Goal: Task Accomplishment & Management: Manage account settings

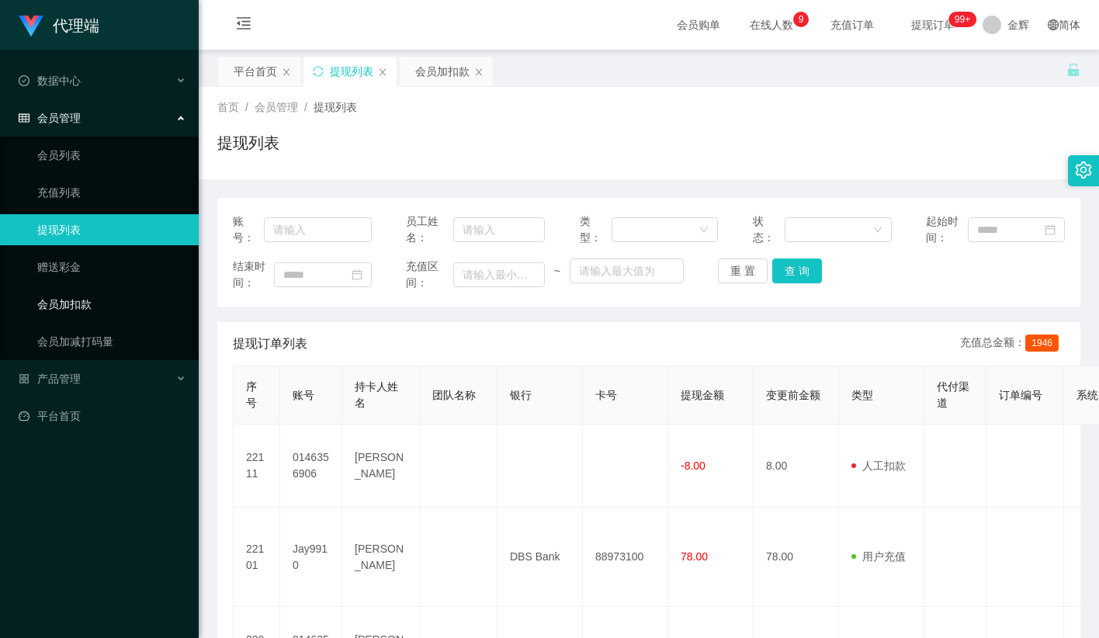
click at [79, 289] on link "会员加扣款" at bounding box center [111, 304] width 149 height 31
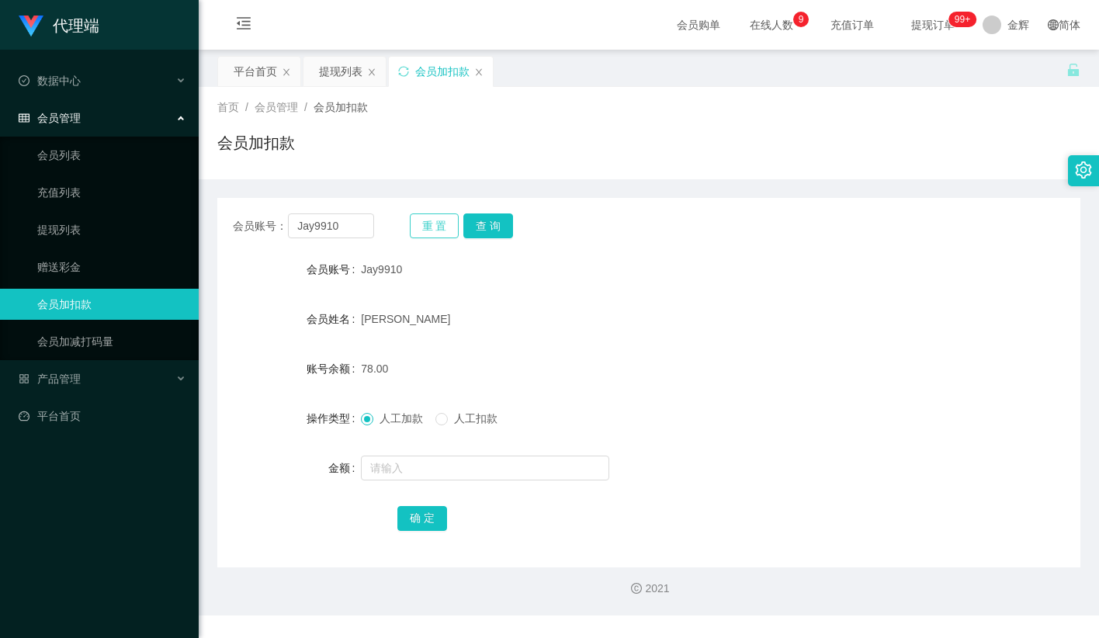
click at [446, 222] on button "重 置" at bounding box center [435, 226] width 50 height 25
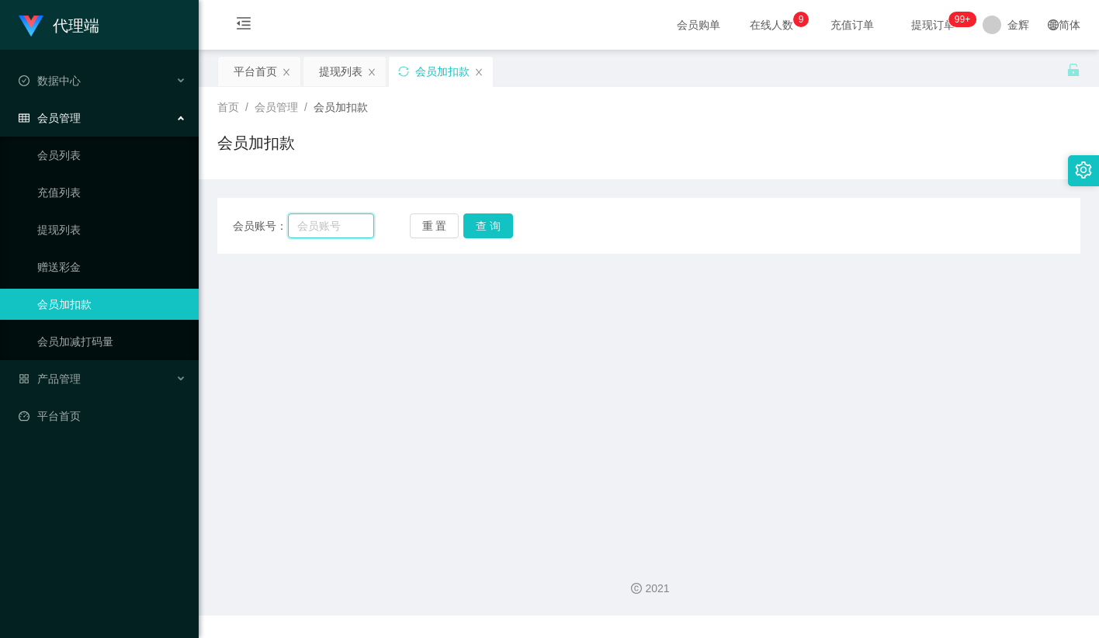
click at [352, 227] on input "text" at bounding box center [331, 226] width 86 height 25
paste input "Jay9910"
type input "Jay9910"
click at [483, 229] on button "查 询" at bounding box center [489, 226] width 50 height 25
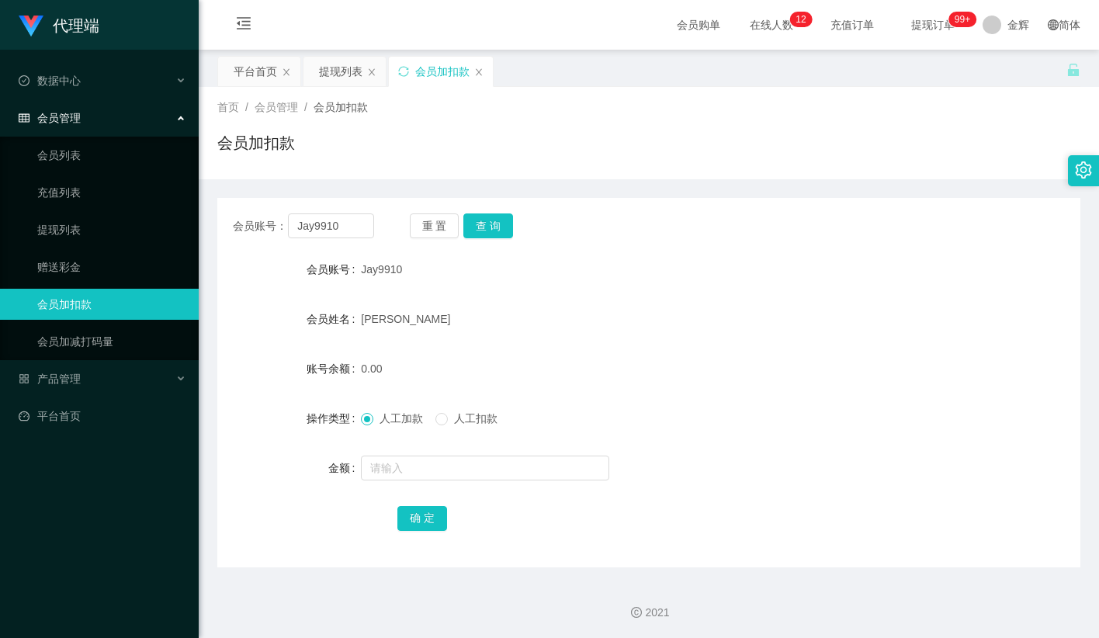
click at [623, 264] on div "Jay9910" at bounding box center [613, 269] width 504 height 31
click at [627, 138] on div "会员加扣款" at bounding box center [648, 149] width 863 height 36
click at [564, 144] on div "会员加扣款" at bounding box center [648, 149] width 863 height 36
click at [425, 221] on button "重 置" at bounding box center [435, 226] width 50 height 25
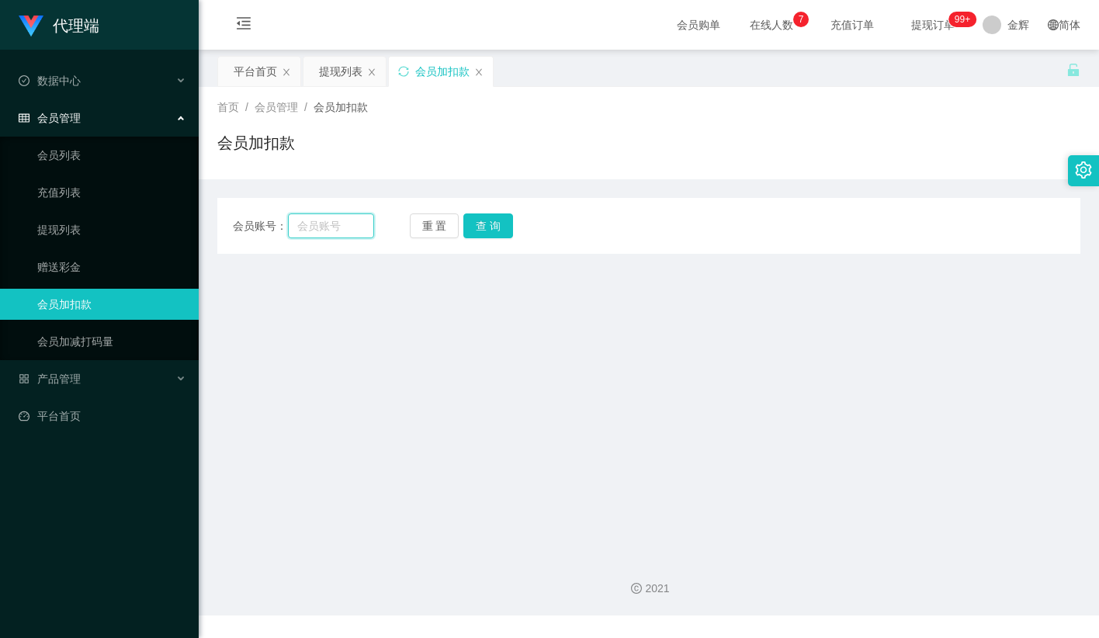
click at [350, 227] on input "text" at bounding box center [331, 226] width 86 height 25
paste input "limkhenghua76"
type input "limkhenghua76"
click at [471, 231] on button "查 询" at bounding box center [489, 226] width 50 height 25
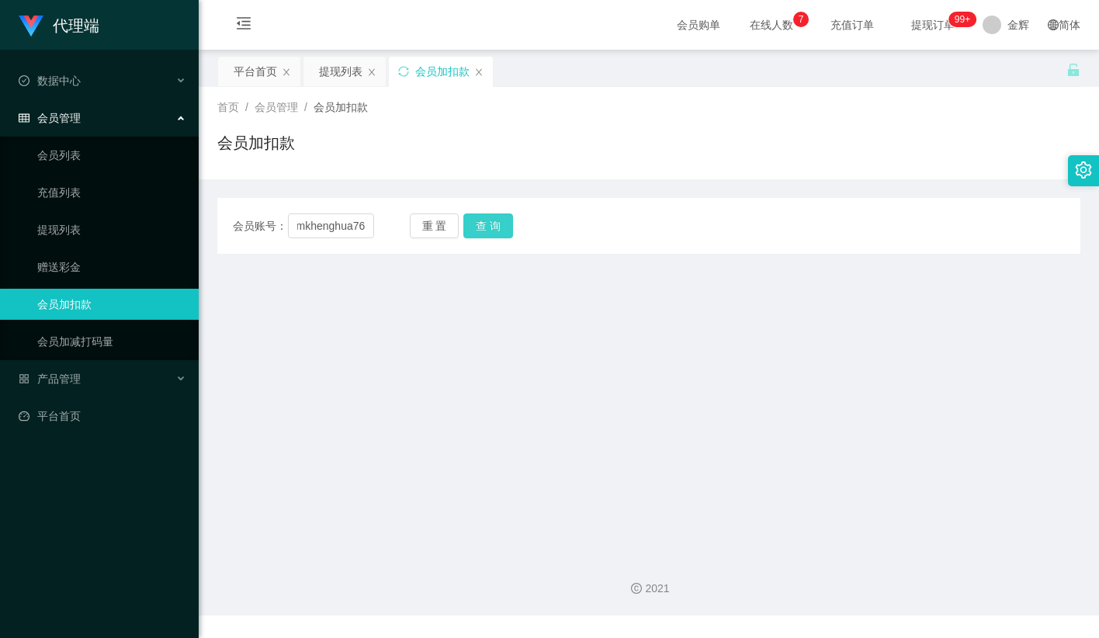
scroll to position [0, 0]
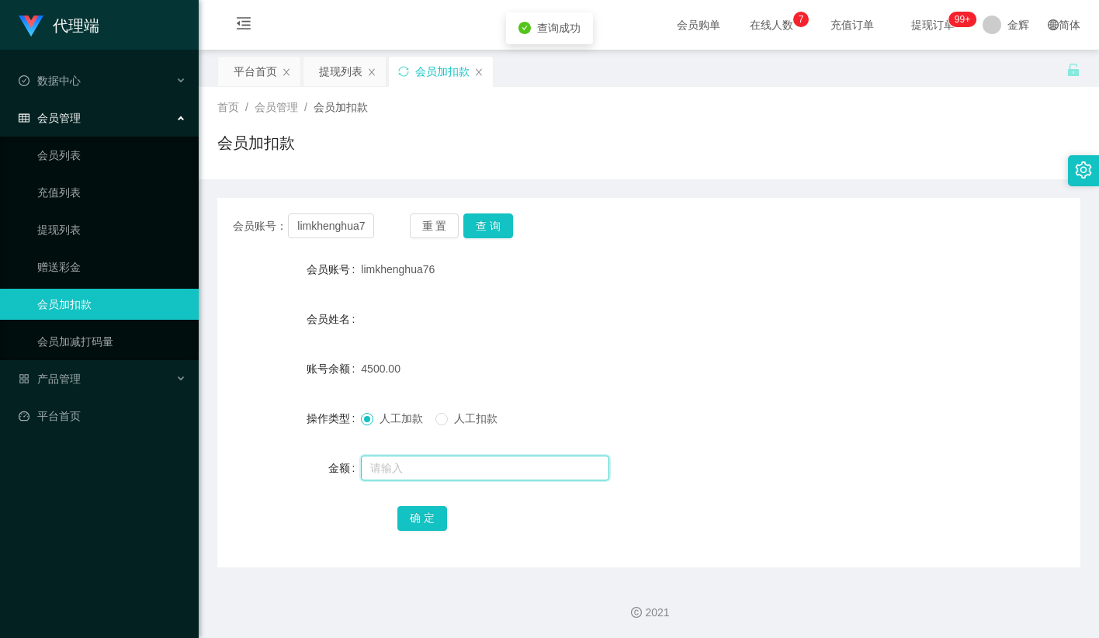
click at [404, 471] on input "text" at bounding box center [485, 468] width 248 height 25
drag, startPoint x: 466, startPoint y: 462, endPoint x: 429, endPoint y: 438, distance: 44.4
click at [466, 462] on input "232" at bounding box center [485, 468] width 248 height 25
type input "2"
type input "224"
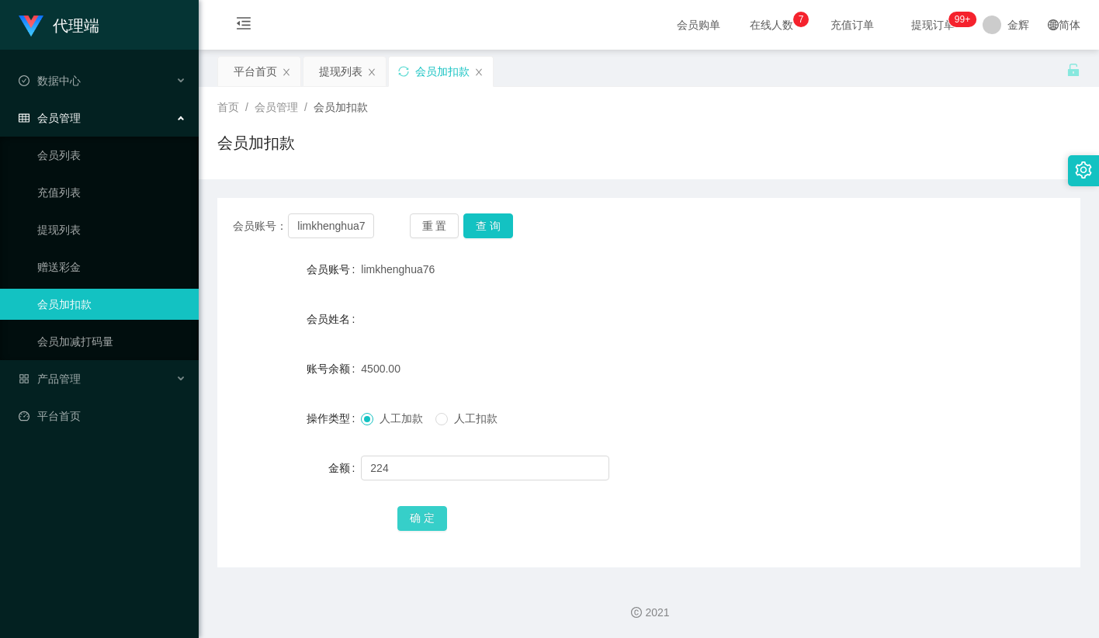
click at [412, 515] on button "确 定" at bounding box center [423, 518] width 50 height 25
click at [96, 147] on link "会员列表" at bounding box center [111, 155] width 149 height 31
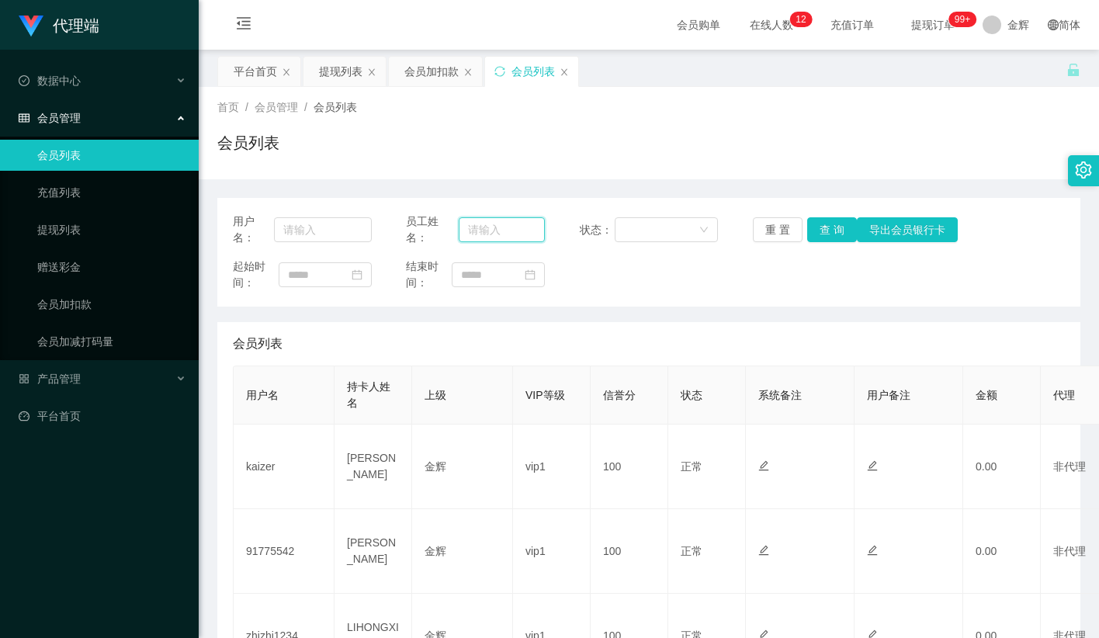
click at [480, 224] on input "text" at bounding box center [502, 229] width 86 height 25
click at [339, 222] on input "text" at bounding box center [323, 229] width 98 height 25
paste input "Nicole25"
type input "Nicole25"
click at [822, 227] on button "查 询" at bounding box center [832, 229] width 50 height 25
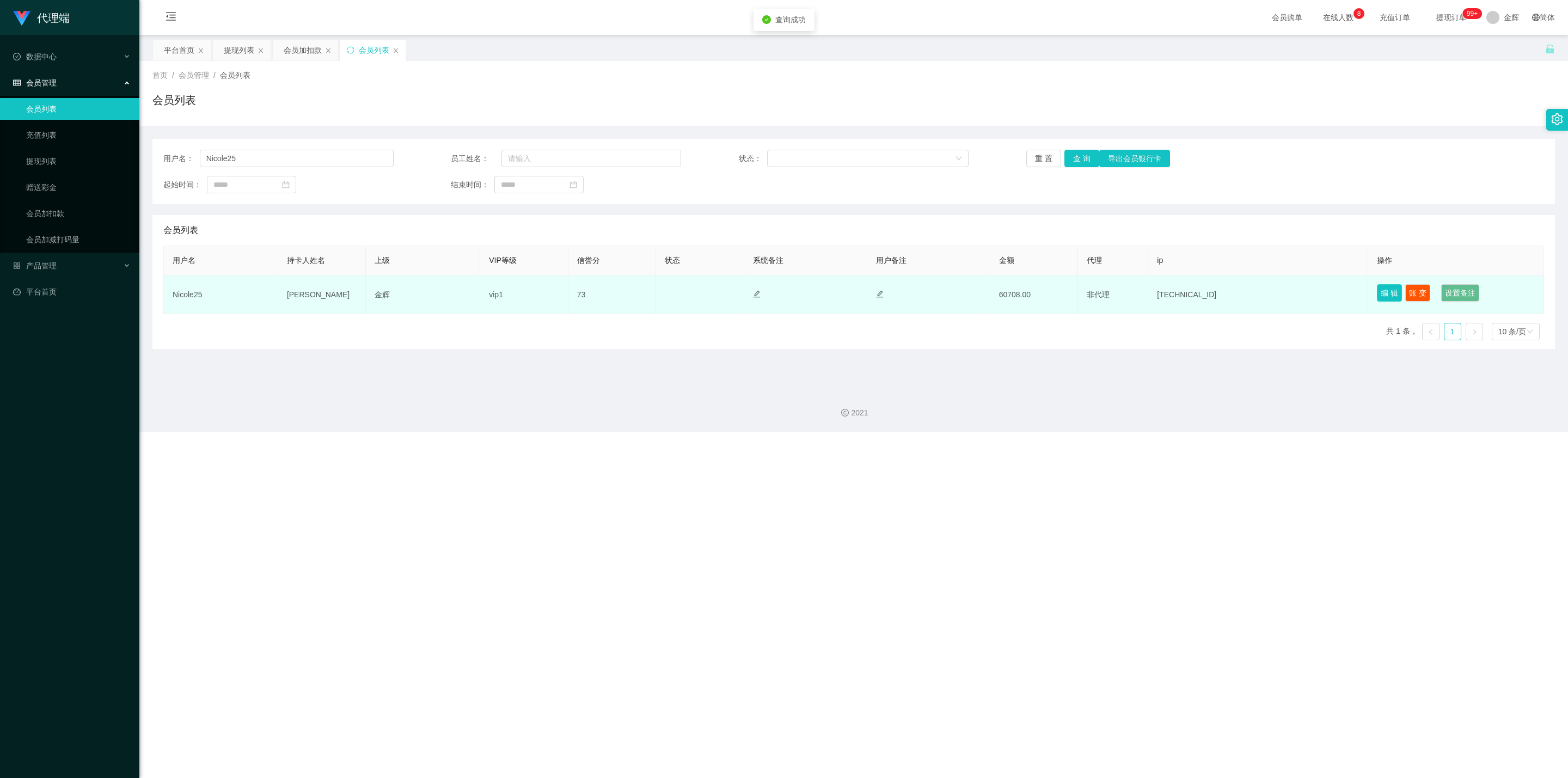
click at [771, 294] on button "编 辑" at bounding box center [1390, 292] width 25 height 18
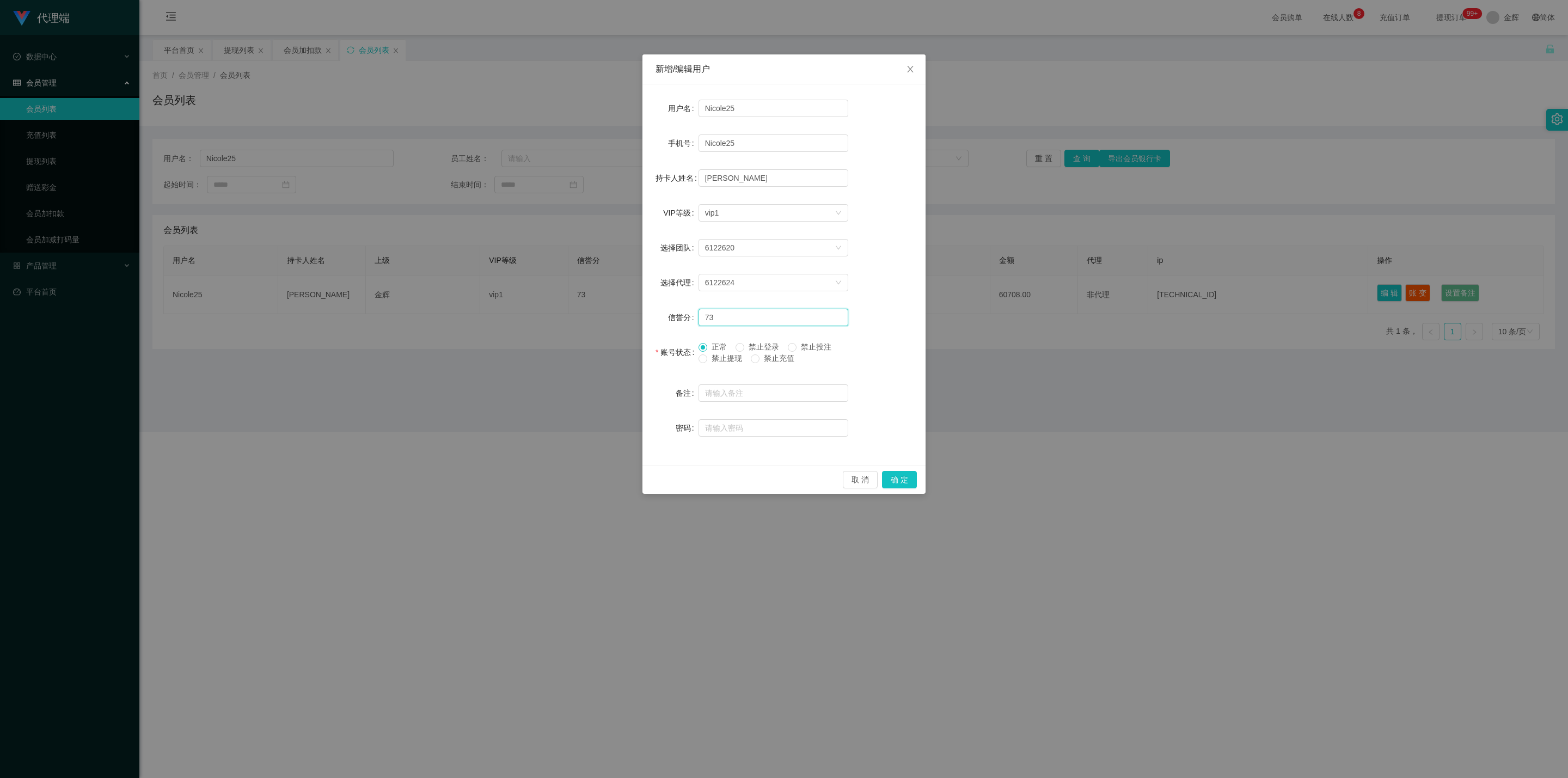
click at [725, 313] on input "73" at bounding box center [773, 317] width 150 height 18
type input "74"
click at [771, 446] on button "确 定" at bounding box center [900, 479] width 35 height 18
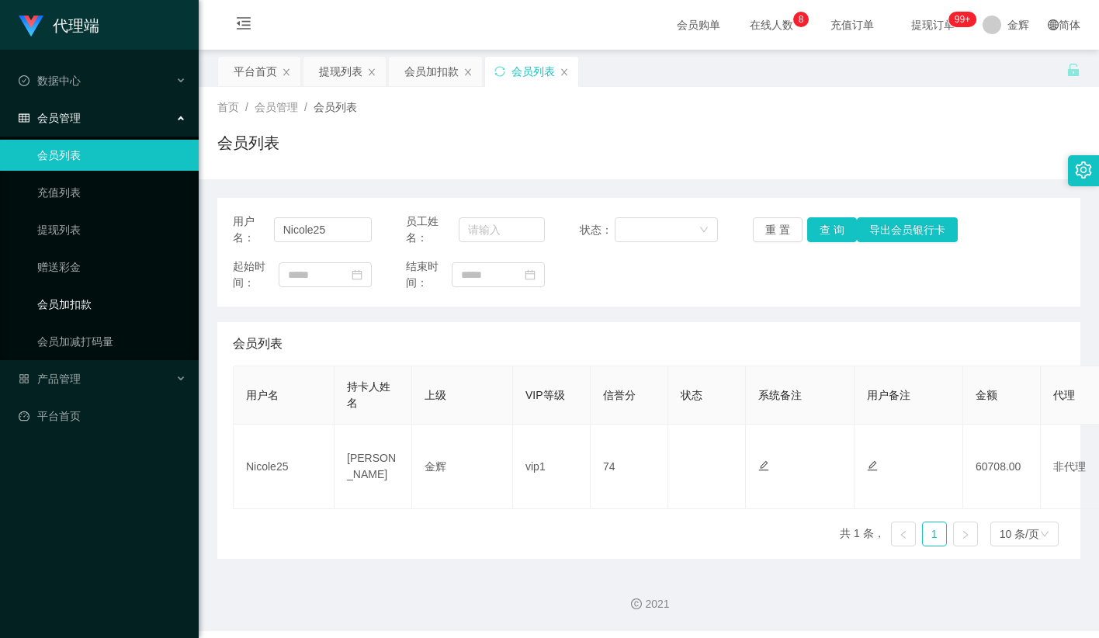
click at [116, 299] on link "会员加扣款" at bounding box center [111, 304] width 149 height 31
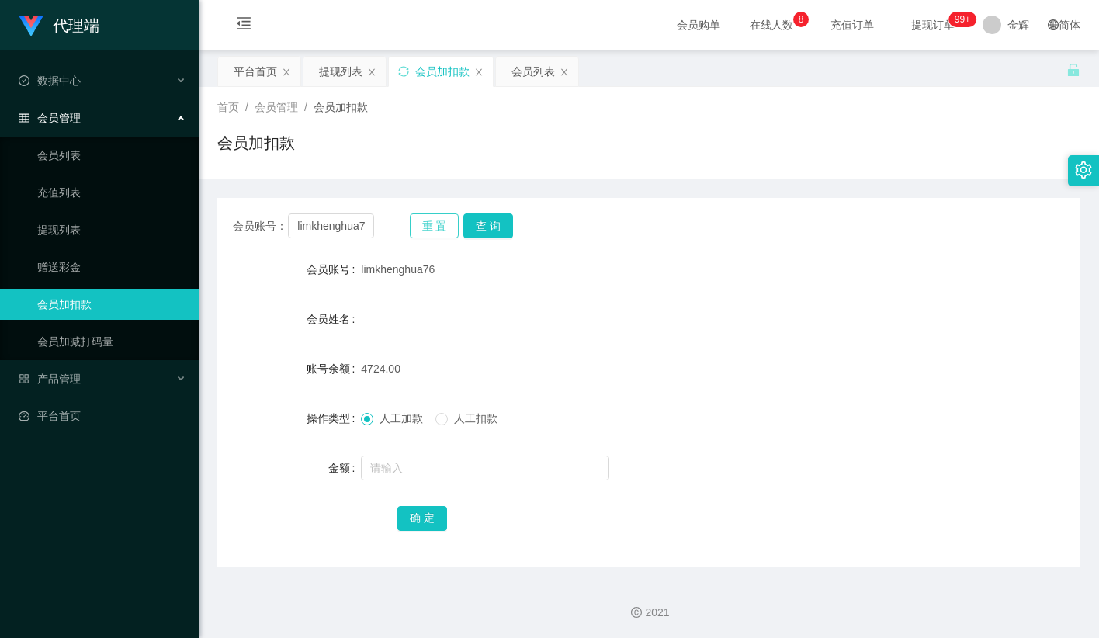
click at [432, 222] on button "重 置" at bounding box center [435, 226] width 50 height 25
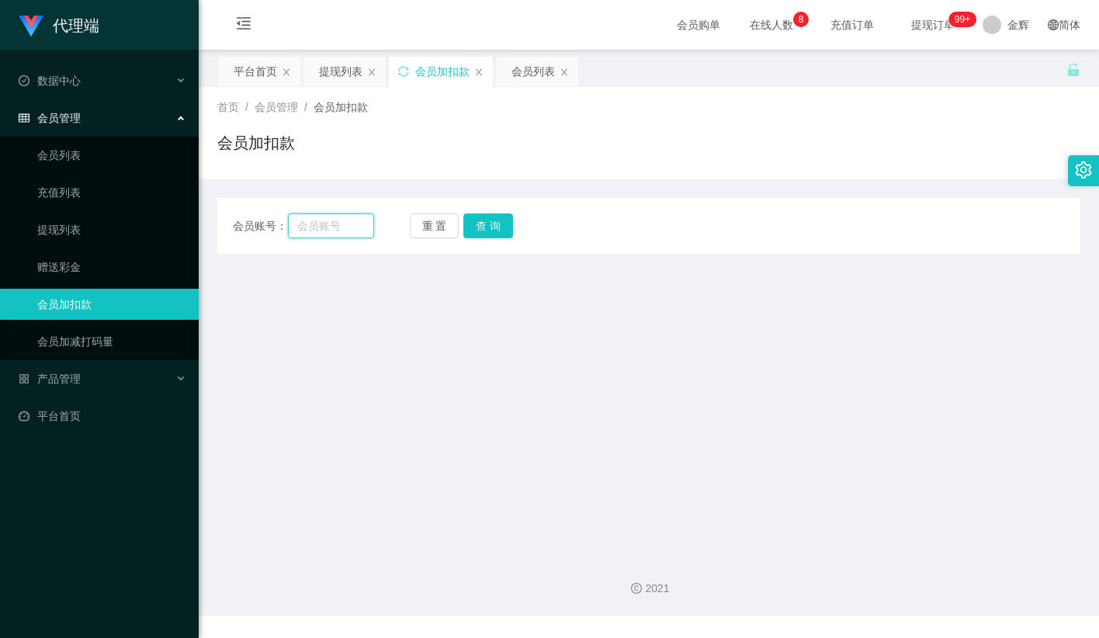
click at [346, 224] on input "text" at bounding box center [331, 226] width 86 height 25
paste input "Jay9910"
type input "Jay9910"
click at [481, 226] on button "查 询" at bounding box center [489, 226] width 50 height 25
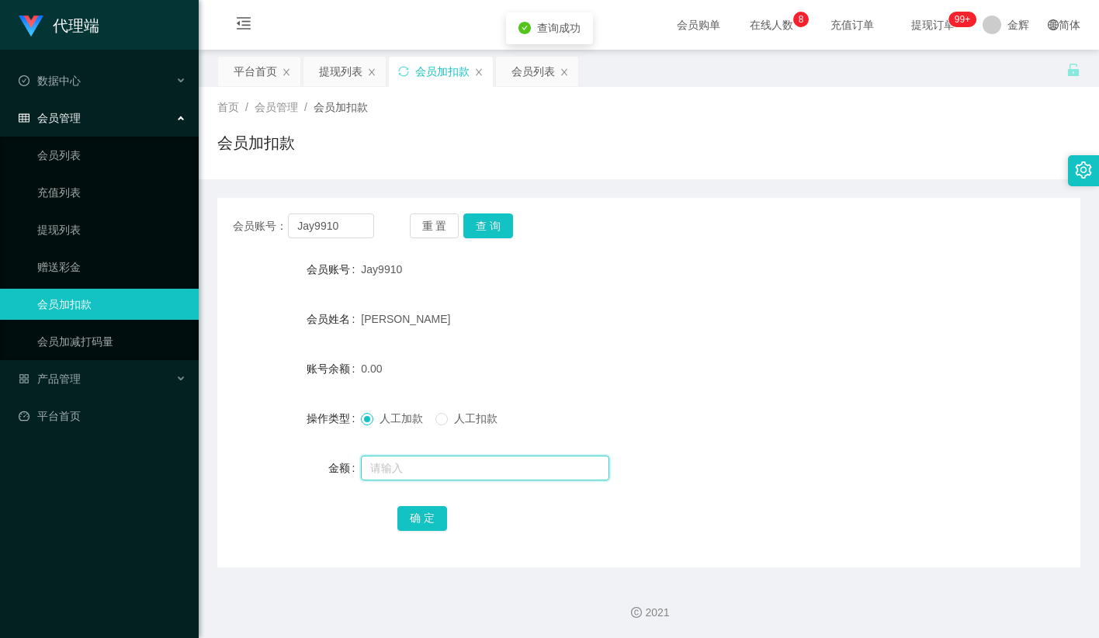
click at [403, 471] on input "text" at bounding box center [485, 468] width 248 height 25
type input "32"
click at [439, 509] on button "确 定" at bounding box center [423, 518] width 50 height 25
click at [708, 347] on form "会员账号 Jay9910 会员姓名 Jay 账号余额 32.00 操作类型 人工加款 人工扣款 金额 确 定" at bounding box center [648, 394] width 863 height 280
click at [434, 233] on button "重 置" at bounding box center [435, 226] width 50 height 25
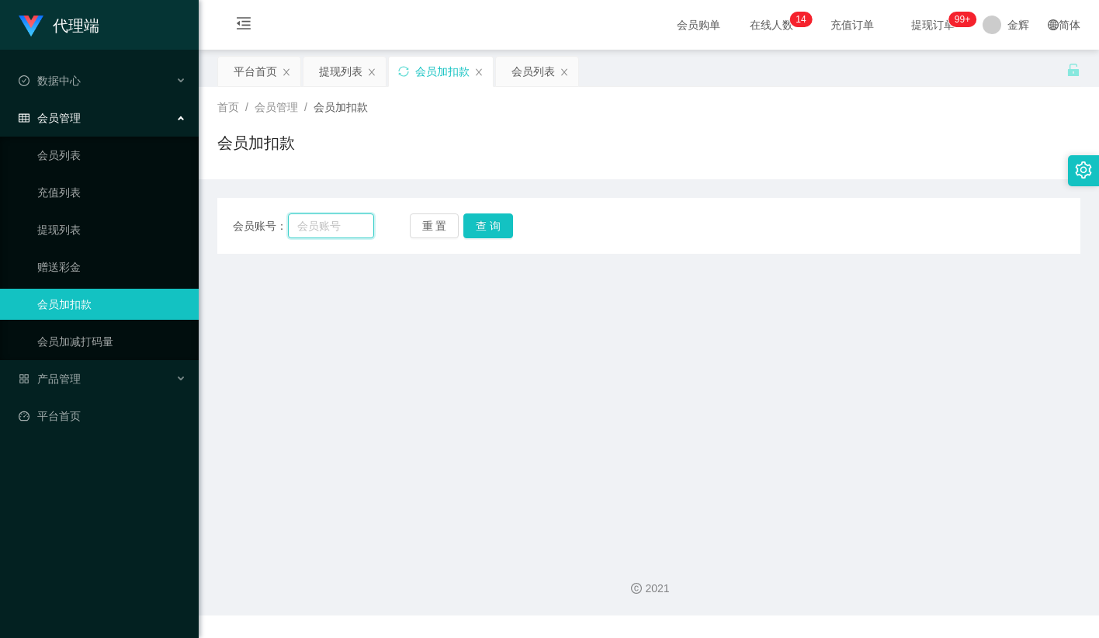
click at [348, 229] on input "text" at bounding box center [331, 226] width 86 height 25
paste input "Jay9910"
type input "Jay9910"
click at [498, 226] on button "查 询" at bounding box center [489, 226] width 50 height 25
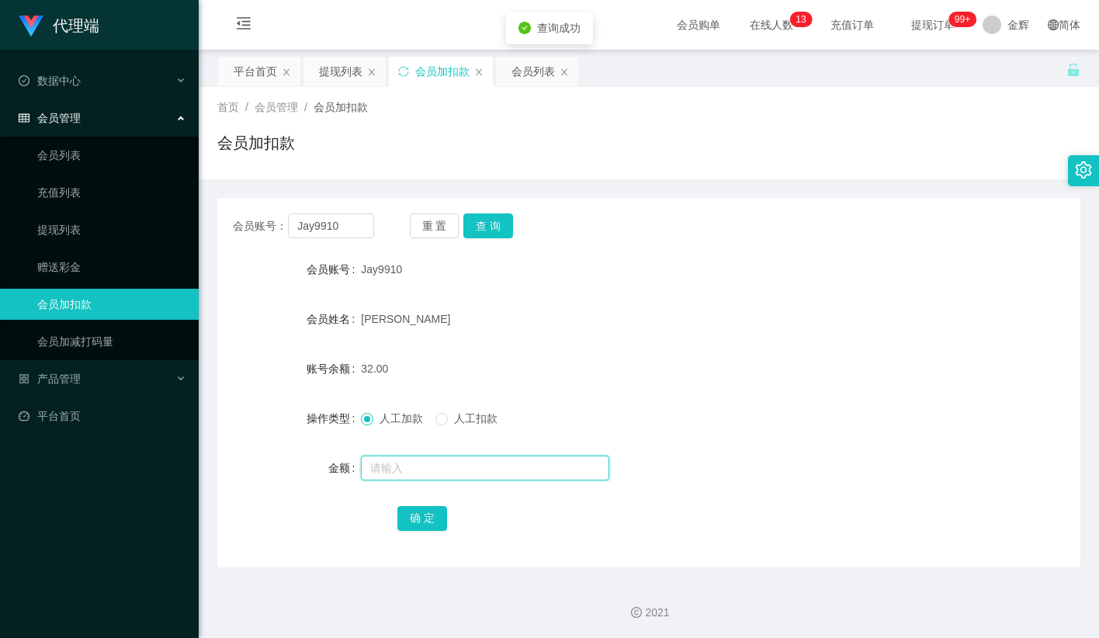
click at [411, 469] on input "text" at bounding box center [485, 468] width 248 height 25
type input "8"
click at [405, 510] on button "确 定" at bounding box center [423, 518] width 50 height 25
click at [688, 389] on form "会员账号 Jay9910 会员姓名 Jay 账号余额 32.00 操作类型 人工加款 人工扣款 金额 确 定" at bounding box center [648, 394] width 863 height 280
click at [928, 26] on span "提现订单 99+" at bounding box center [933, 24] width 59 height 11
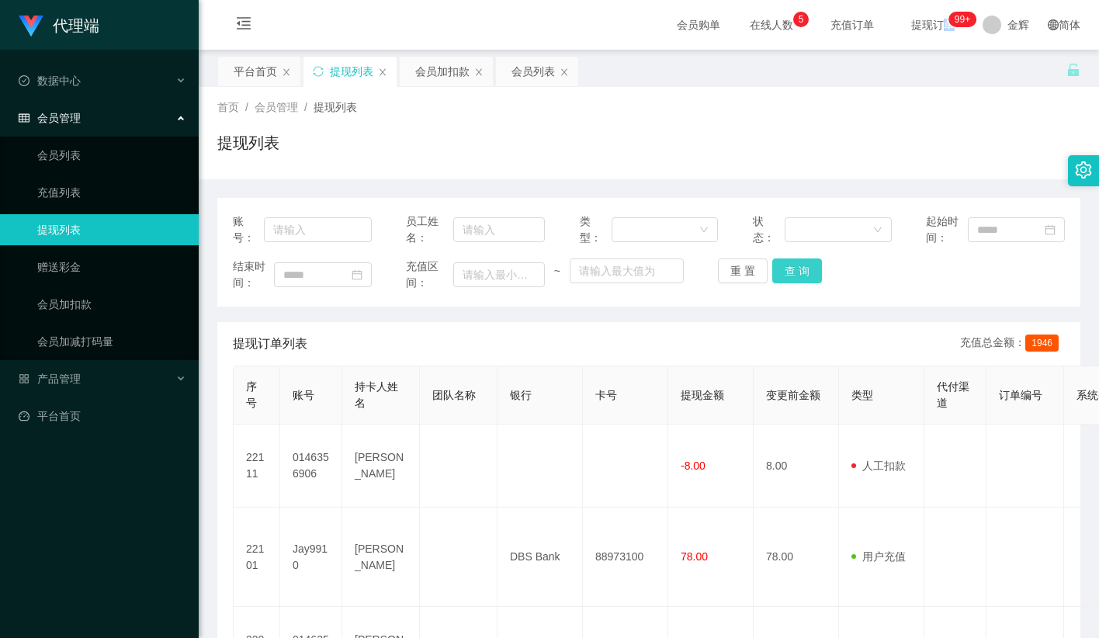
click at [804, 269] on button "查 询" at bounding box center [798, 271] width 50 height 25
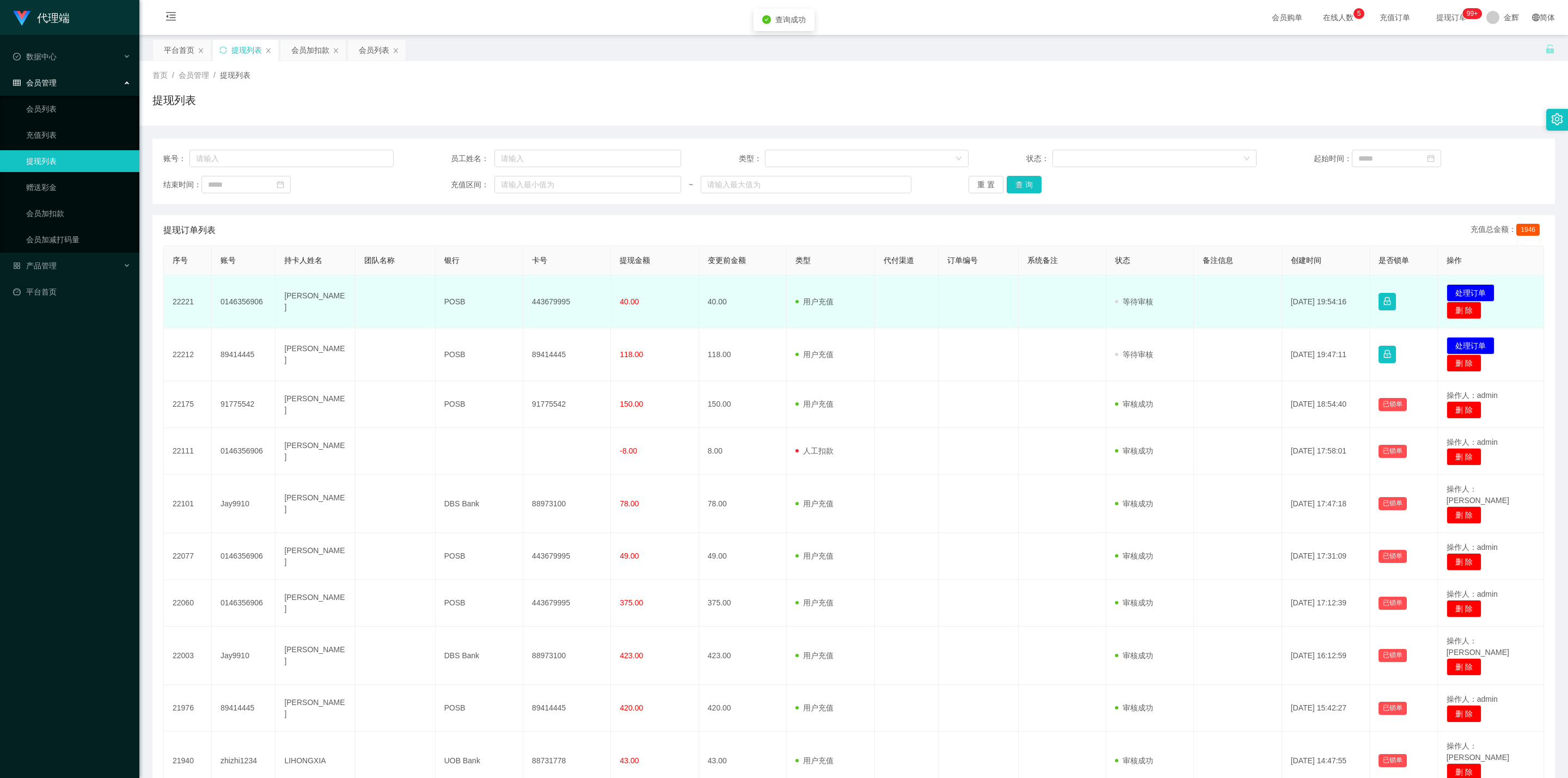
click at [771, 291] on td "审核驳回 审核成功 等待审核" at bounding box center [1150, 301] width 88 height 53
click at [593, 297] on td "443679995" at bounding box center [567, 301] width 88 height 53
drag, startPoint x: 298, startPoint y: 299, endPoint x: 344, endPoint y: 303, distance: 46.2
click at [344, 303] on td "Yap Soon Siang" at bounding box center [316, 301] width 80 height 53
click at [302, 303] on td "Yap Soon Siang" at bounding box center [316, 301] width 80 height 53
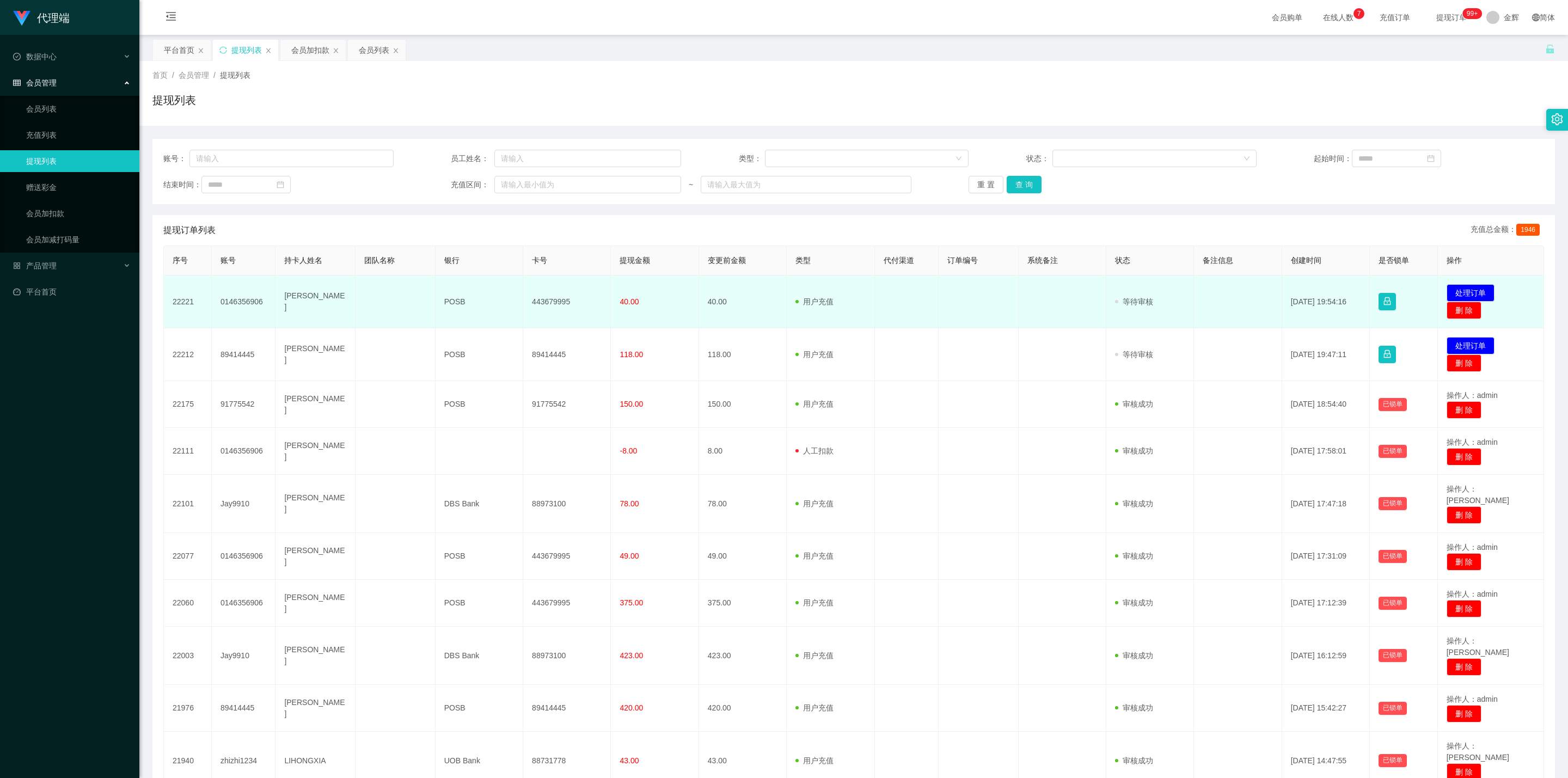
click at [240, 299] on td "0146356906" at bounding box center [243, 301] width 64 height 53
copy td "0146356906"
click at [330, 302] on td "Yap Soon Siang" at bounding box center [316, 301] width 80 height 53
click at [560, 304] on td "443679995" at bounding box center [567, 301] width 88 height 53
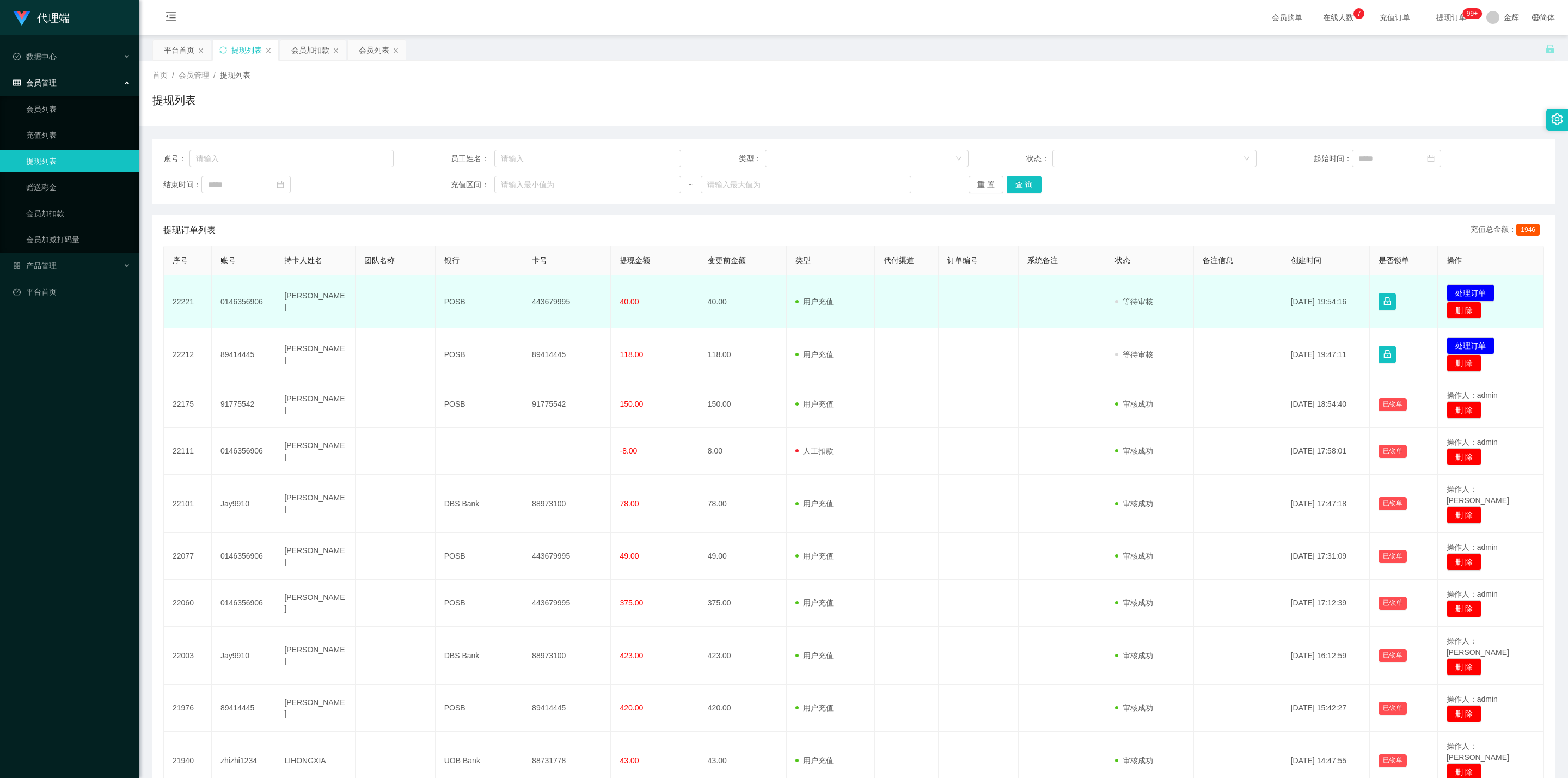
click at [453, 306] on td "POSB" at bounding box center [479, 301] width 88 height 53
click at [657, 313] on td "40.00" at bounding box center [654, 301] width 88 height 53
click at [247, 298] on td "0146356906" at bounding box center [243, 301] width 64 height 53
copy td "0146356906"
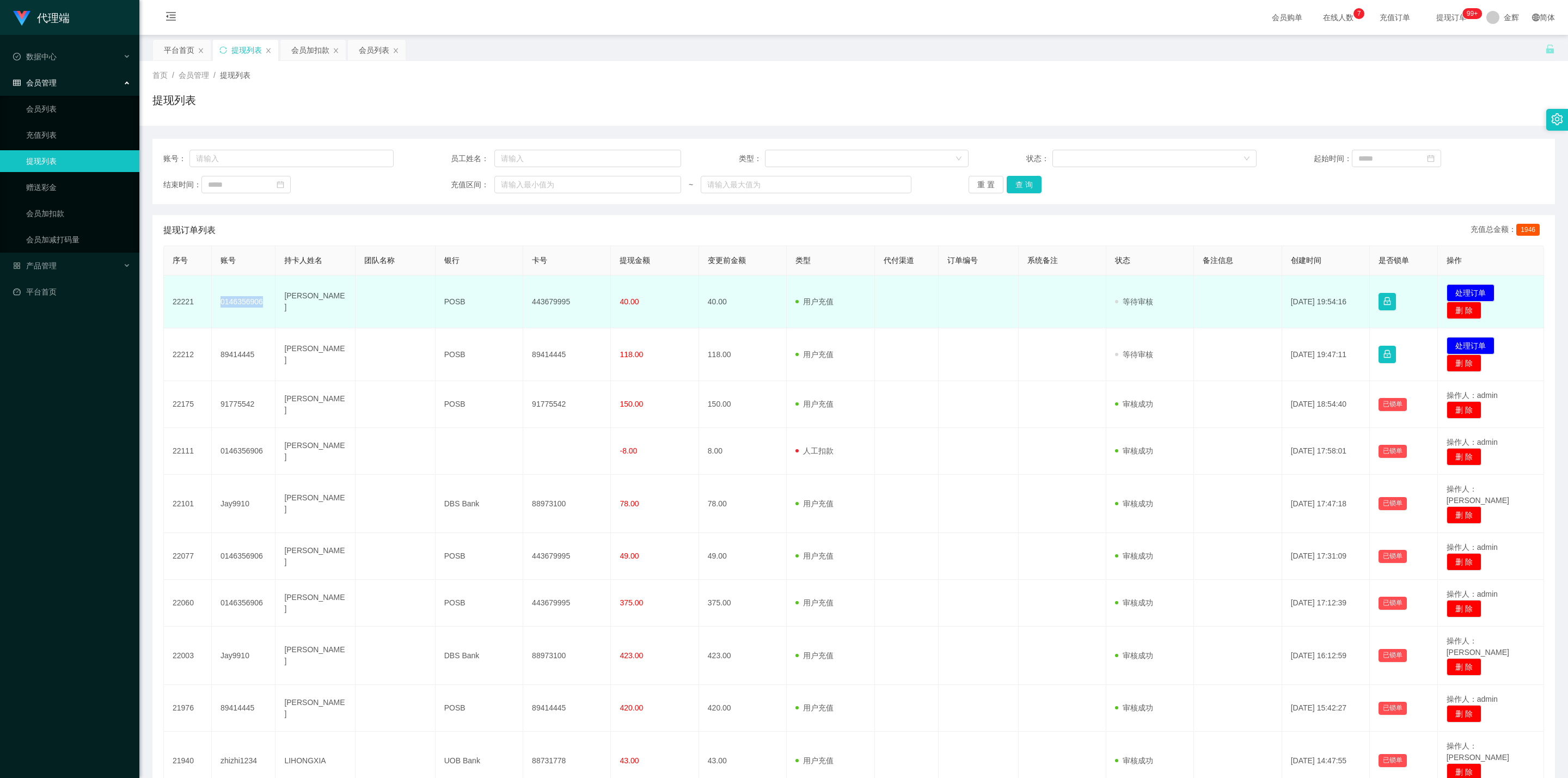
click at [229, 298] on td "0146356906" at bounding box center [243, 301] width 64 height 53
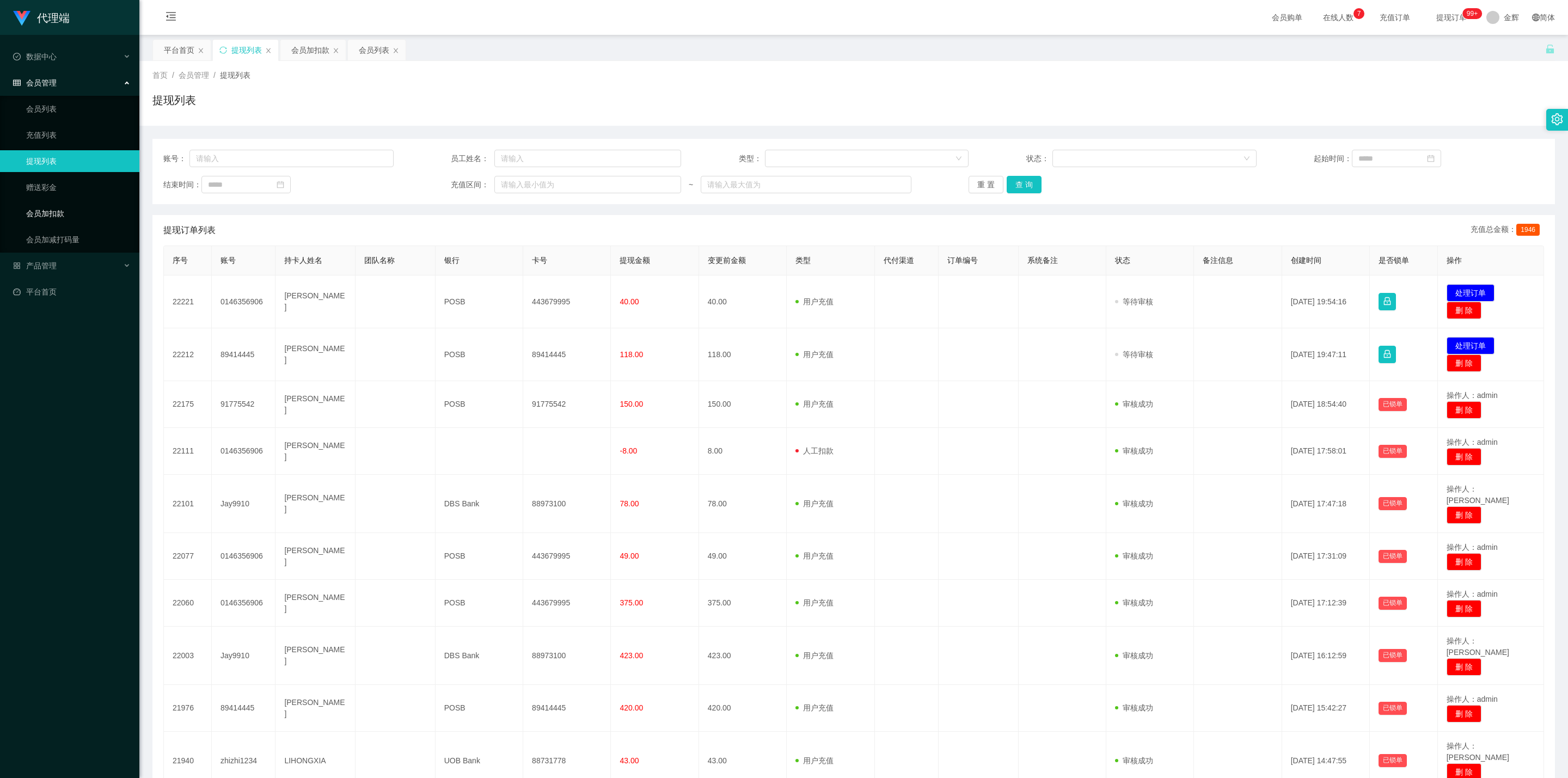
click at [67, 214] on link "会员加扣款" at bounding box center [78, 213] width 104 height 22
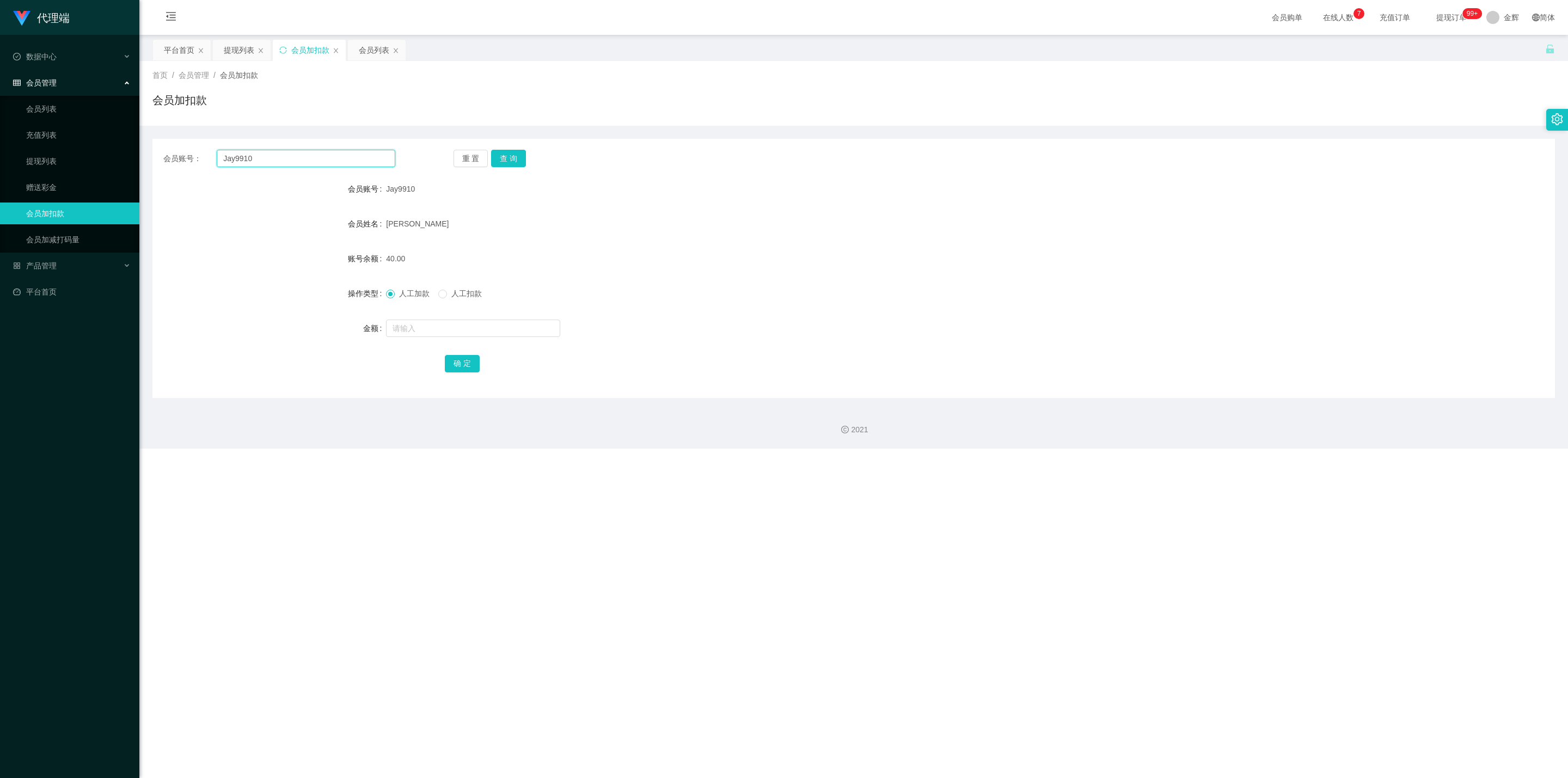
click at [293, 162] on input "Jay9910" at bounding box center [306, 158] width 179 height 18
click at [512, 156] on button "查 询" at bounding box center [508, 158] width 35 height 18
click at [389, 189] on span "Jay9910" at bounding box center [400, 189] width 29 height 8
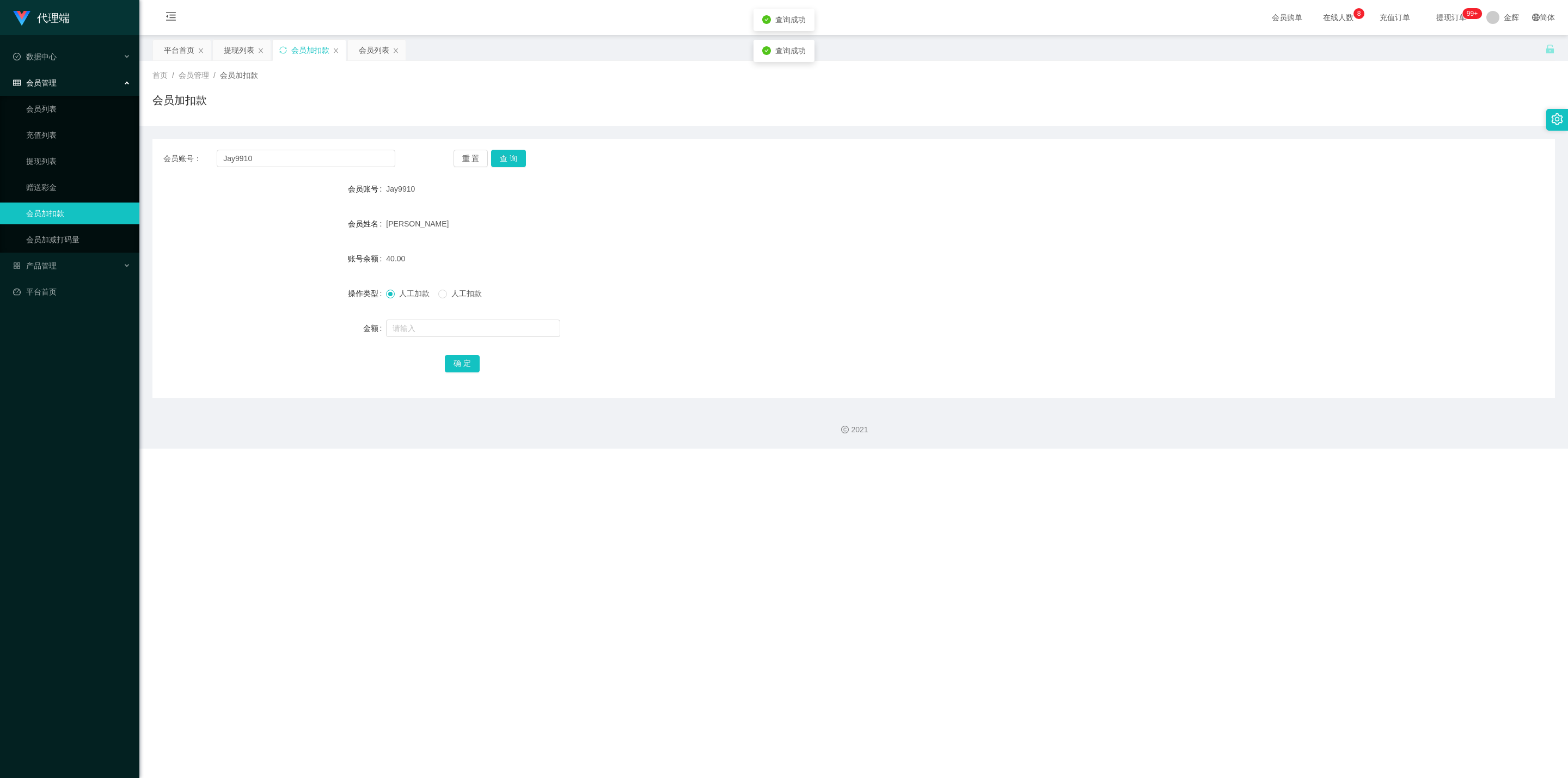
copy span "Jay9910"
click at [492, 205] on form "会员账号 Jay9910 会员姓名 Jay 账号余额 40.00 操作类型 人工加款 人工扣款 金额 确 定" at bounding box center [853, 276] width 1403 height 196
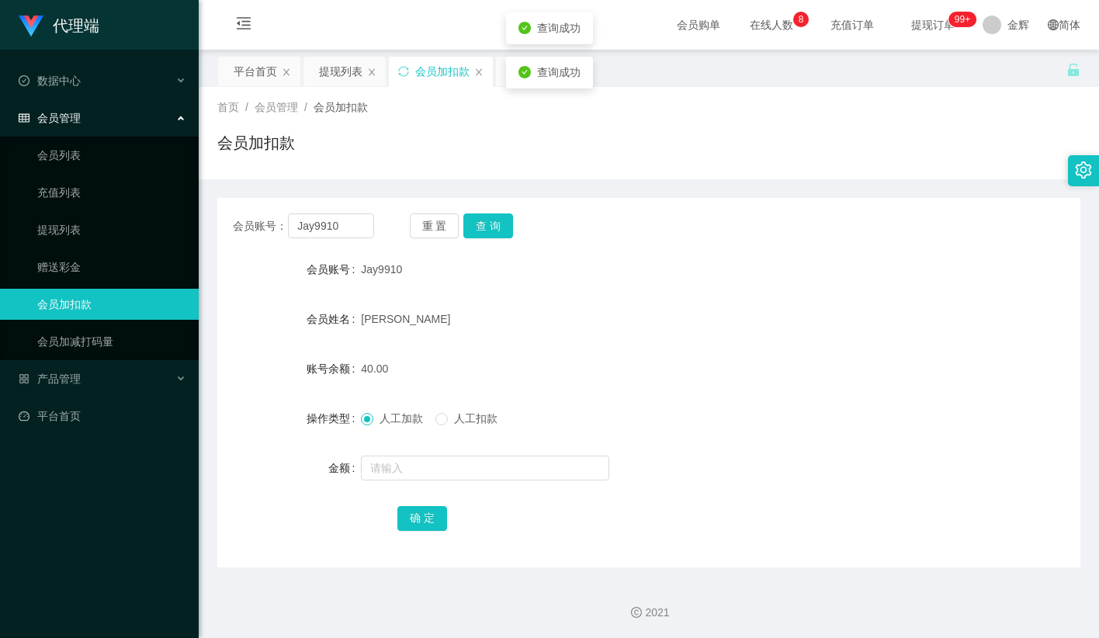
click at [571, 297] on form "会员账号 Jay9910 会员姓名 Jay 账号余额 40.00 操作类型 人工加款 人工扣款 金额 确 定" at bounding box center [648, 394] width 863 height 280
click at [82, 157] on link "会员列表" at bounding box center [111, 155] width 149 height 31
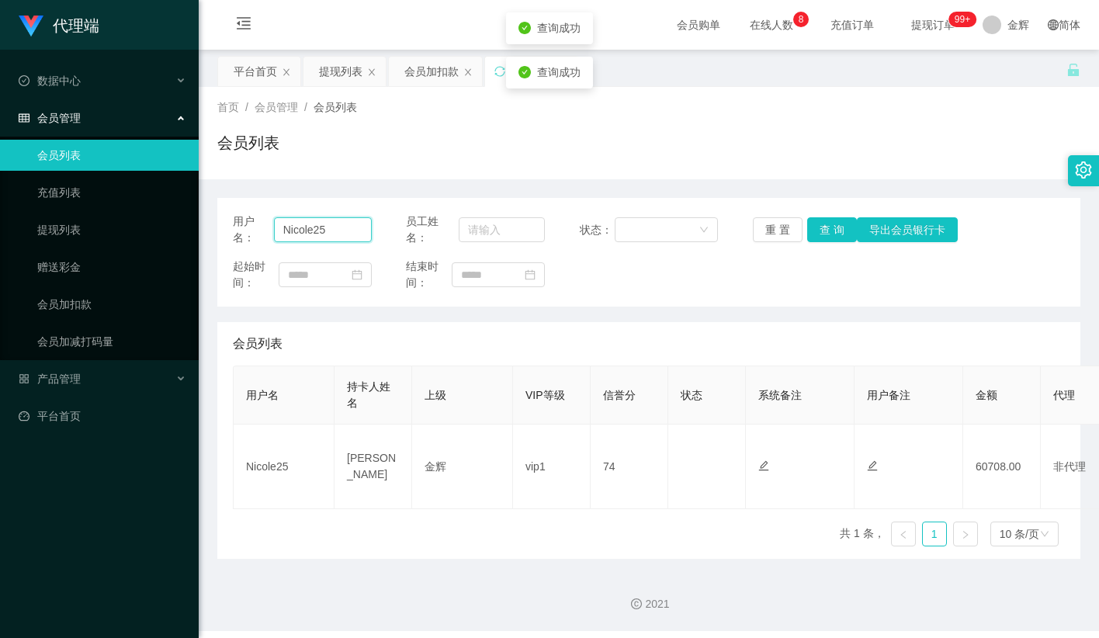
click at [356, 231] on input "Nicole25" at bounding box center [323, 229] width 98 height 25
paste input "Jay9910"
type input "Jay9910"
click at [832, 231] on button "查 询" at bounding box center [832, 229] width 50 height 25
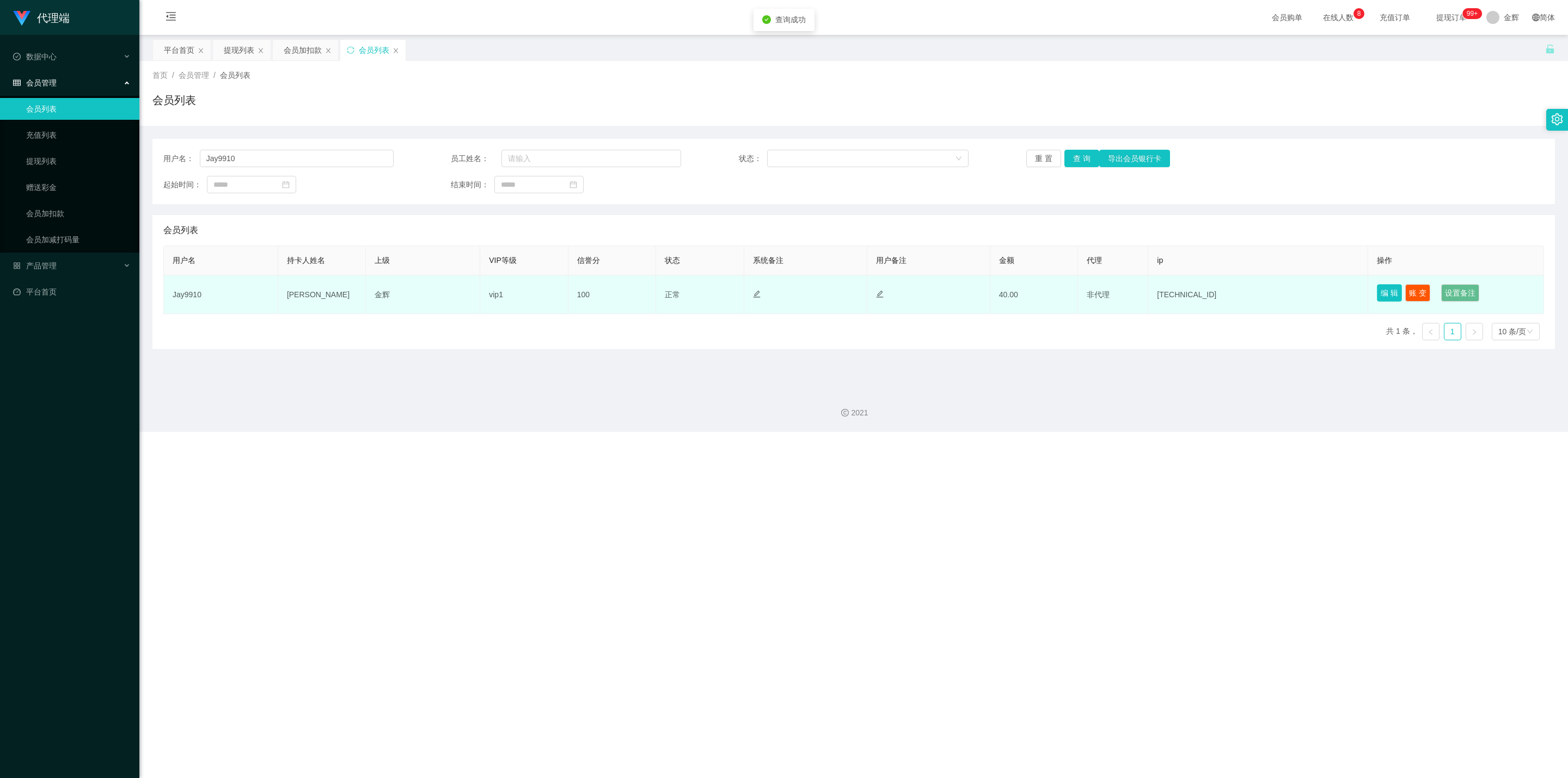
click at [771, 289] on button "编 辑" at bounding box center [1390, 292] width 25 height 18
type input "Jay9910"
type input "Jay"
type input "100"
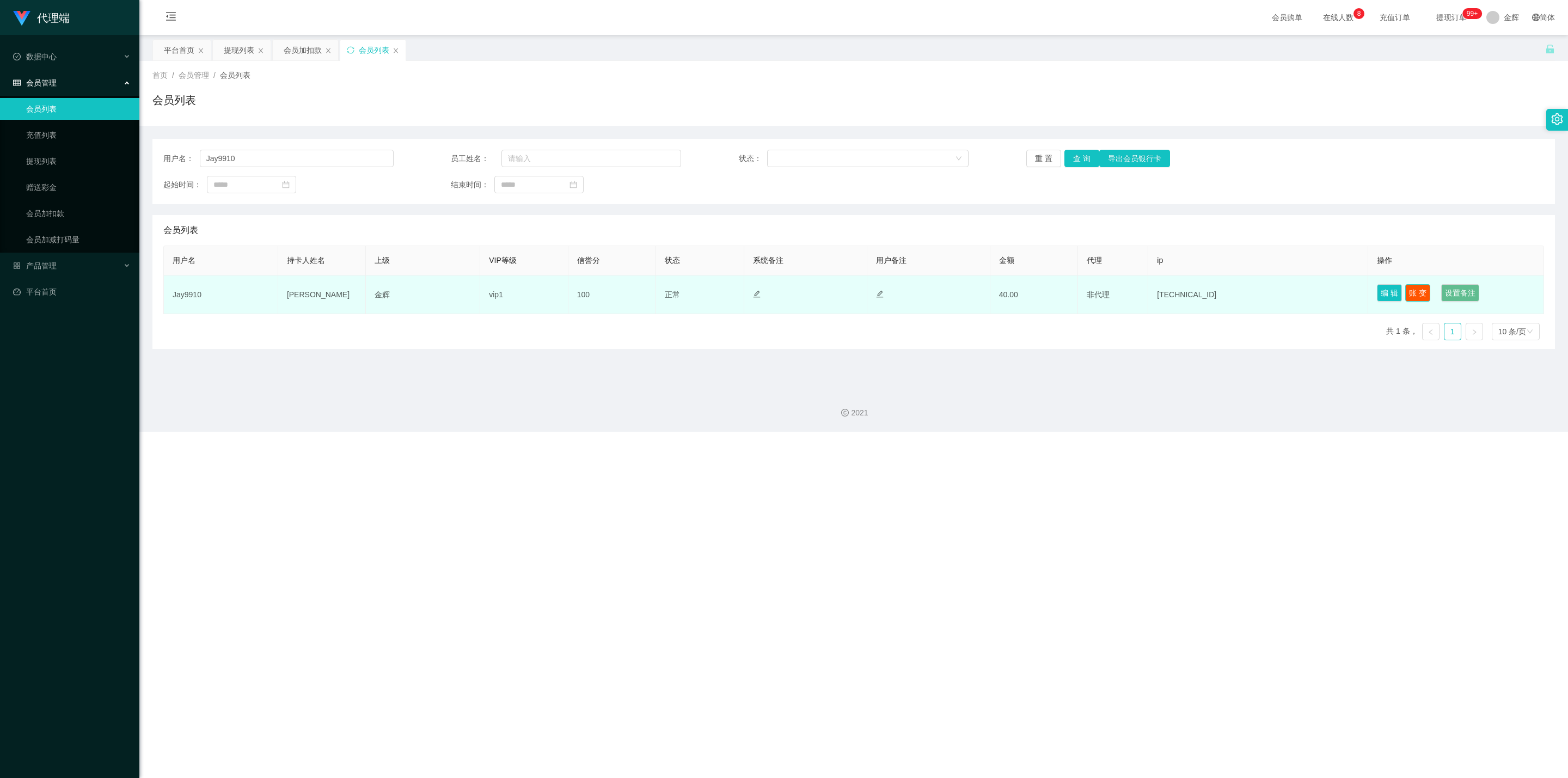
click at [771, 294] on button "账 变" at bounding box center [1418, 292] width 25 height 18
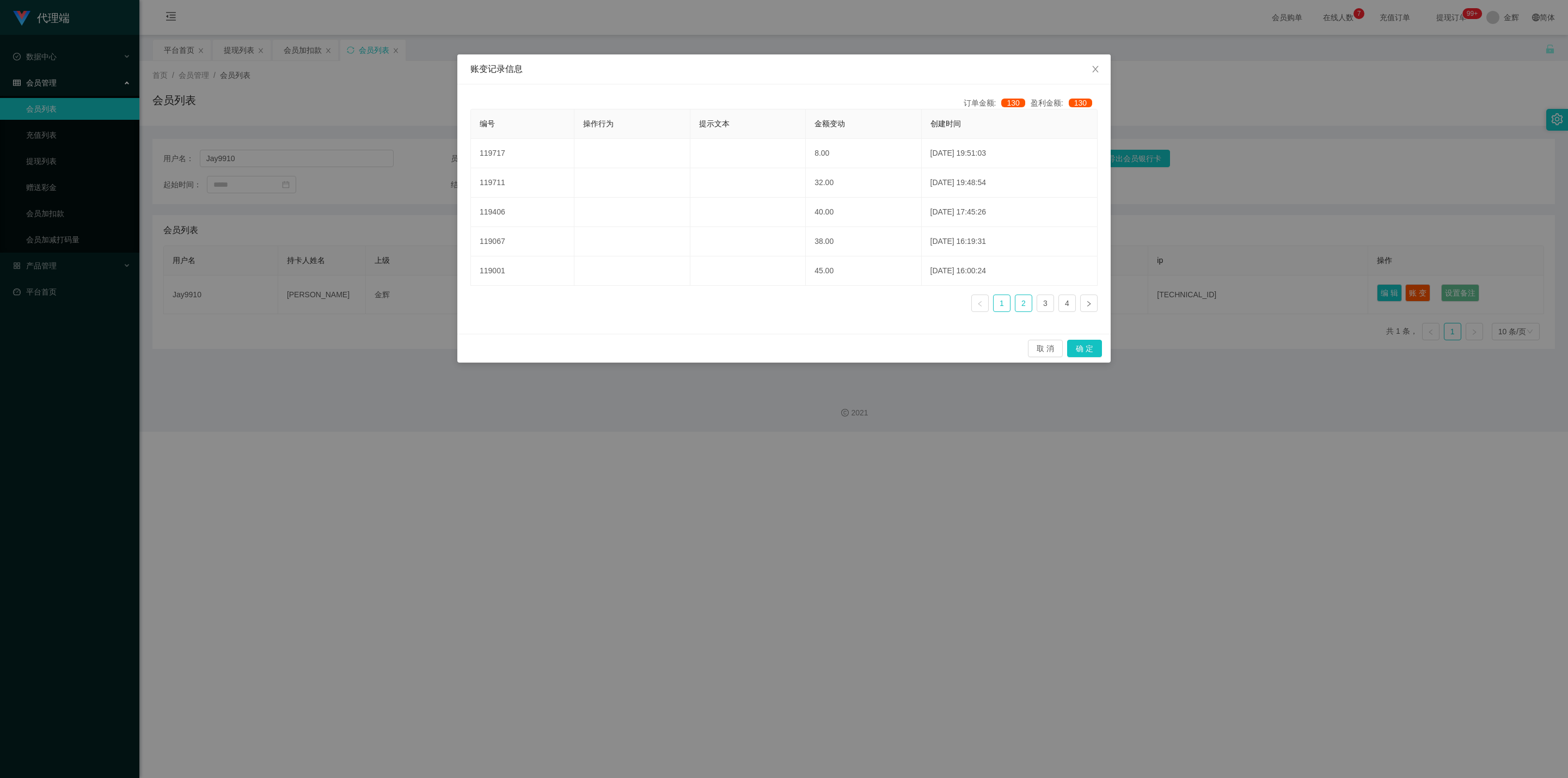
click at [771, 309] on link "2" at bounding box center [1023, 303] width 16 height 16
click at [771, 306] on link "1" at bounding box center [1001, 303] width 16 height 16
click at [771, 309] on link "3" at bounding box center [1045, 303] width 16 height 16
click at [771, 304] on link "2" at bounding box center [1023, 303] width 16 height 16
click at [771, 301] on link "4" at bounding box center [1067, 303] width 16 height 16
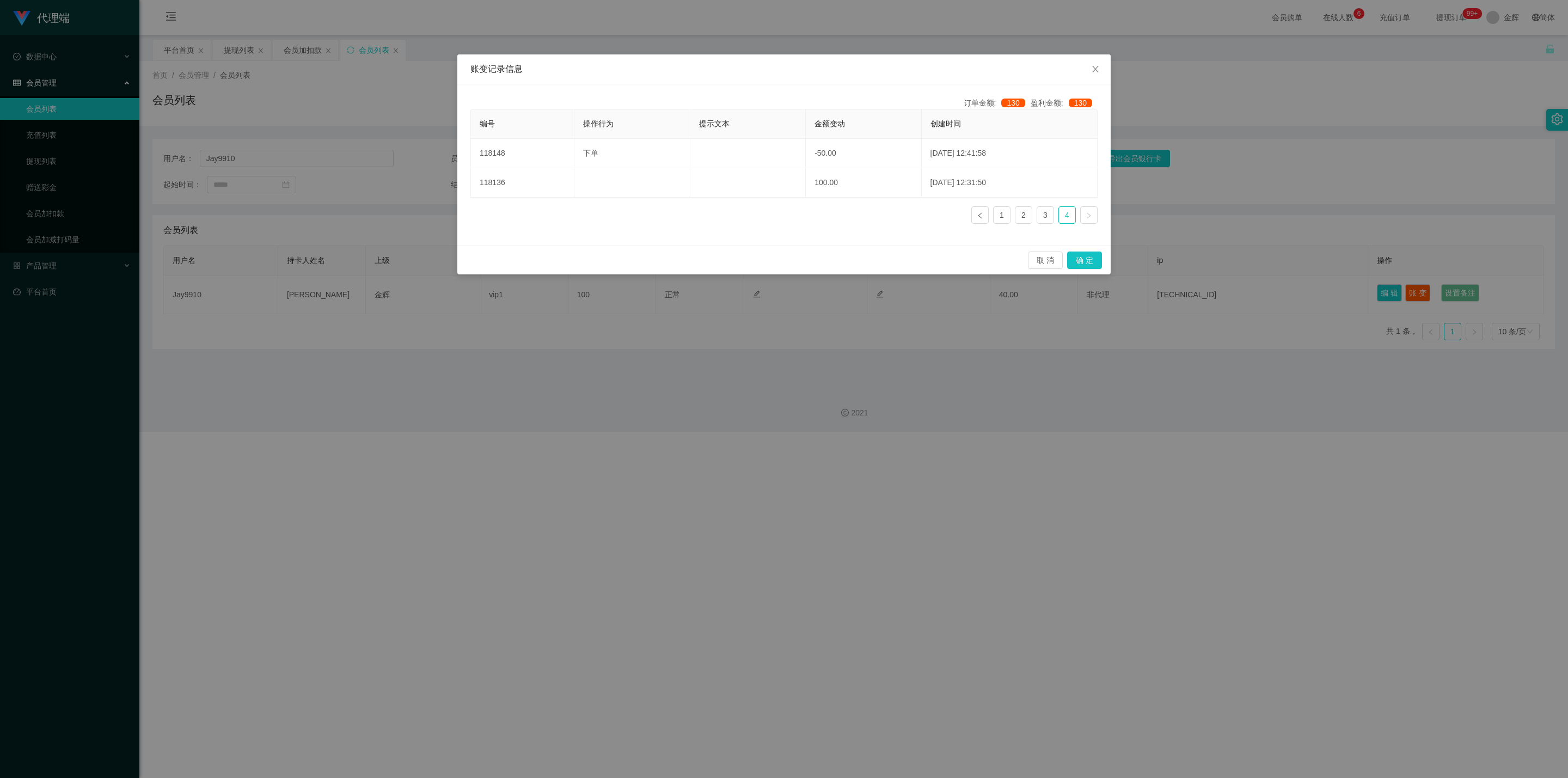
click at [771, 217] on icon "图标: right" at bounding box center [1088, 215] width 6 height 6
click at [771, 64] on span "Close" at bounding box center [1095, 69] width 30 height 30
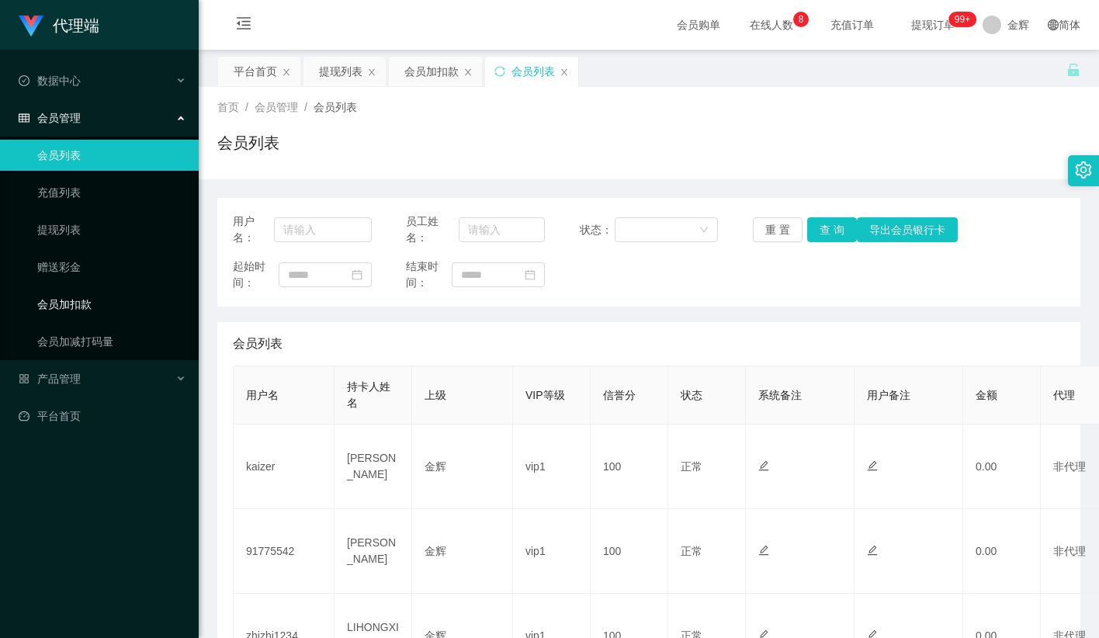
click at [72, 300] on link "会员加扣款" at bounding box center [111, 304] width 149 height 31
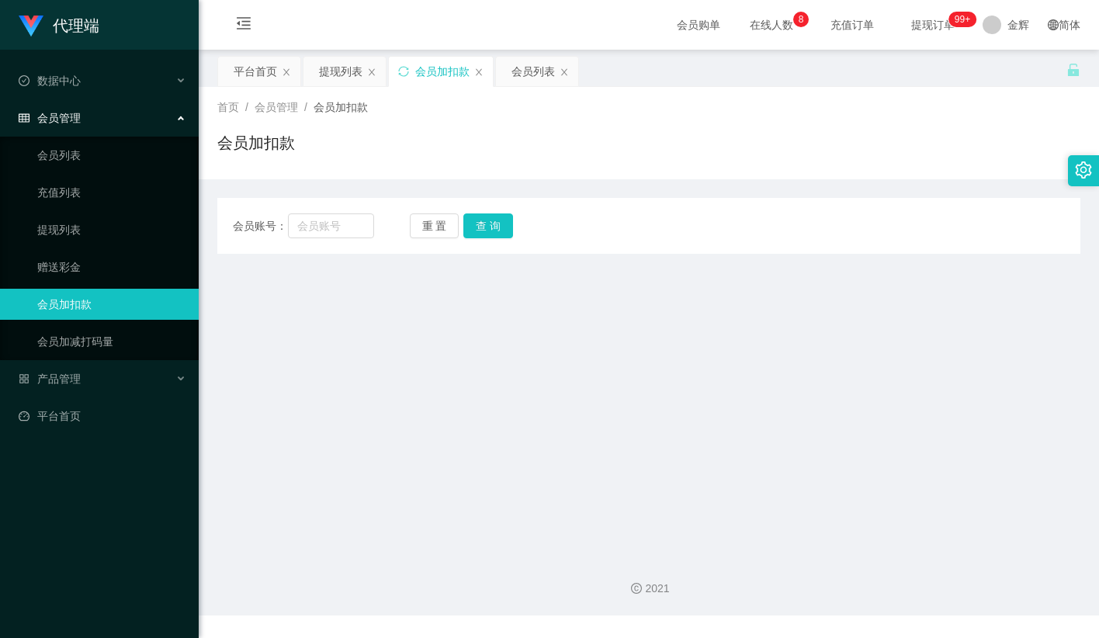
click at [373, 198] on div "会员账号： 重 置 查 询 会员账号 会员姓名 账号余额 操作类型 人工加款 人工扣款 金额 确 定" at bounding box center [648, 226] width 863 height 56
click at [488, 196] on div "会员账号： 重 置 查 询 会员账号 会员姓名 账号余额 操作类型 人工加款 人工扣款 金额 确 定" at bounding box center [648, 216] width 863 height 75
click at [334, 235] on input "text" at bounding box center [331, 226] width 86 height 25
paste input "0146356906"
paste input "Jay9910"
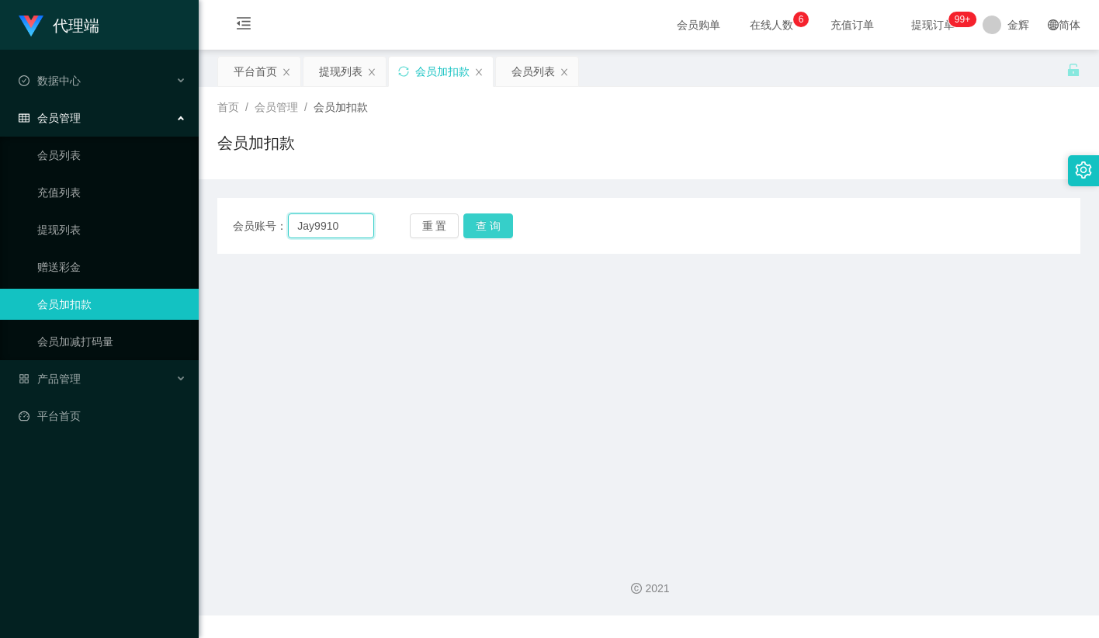
type input "Jay9910"
click at [481, 214] on div "会员账号： Jay9910 重 置 查 询 会员账号 会员姓名 账号余额 操作类型 人工加款 人工扣款 金额 确 定" at bounding box center [648, 226] width 863 height 56
click at [492, 220] on button "查 询" at bounding box center [489, 226] width 50 height 25
drag, startPoint x: 695, startPoint y: 163, endPoint x: 830, endPoint y: 28, distance: 191.1
click at [708, 158] on div "首页 / 会员管理 / 会员加扣款 / 会员加扣款" at bounding box center [649, 133] width 901 height 92
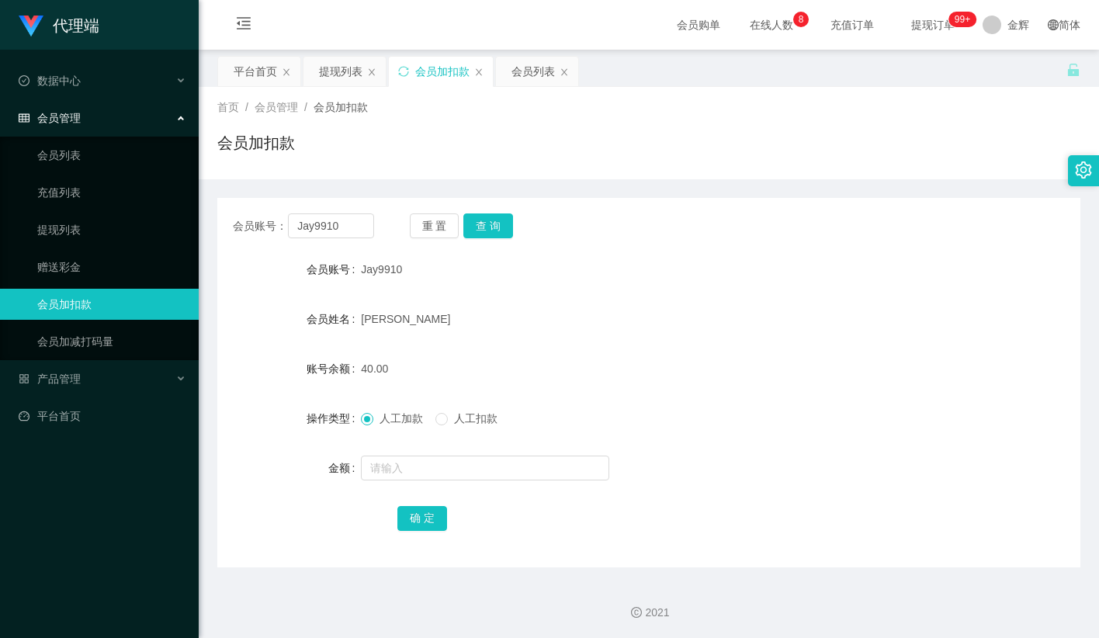
drag, startPoint x: 923, startPoint y: 17, endPoint x: 906, endPoint y: 37, distance: 26.4
click at [923, 19] on span "提现订单 99+" at bounding box center [933, 24] width 59 height 11
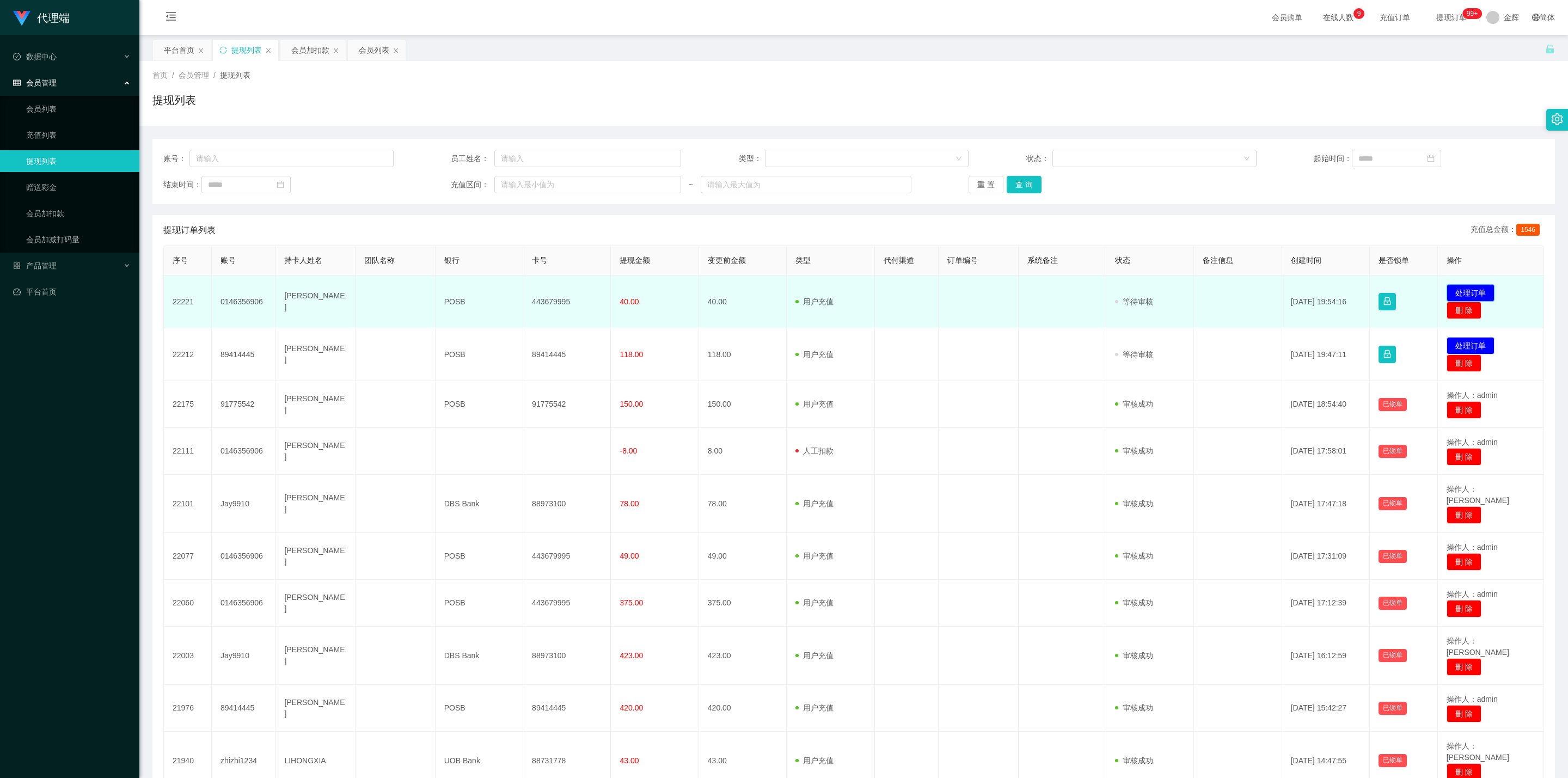
click at [771, 288] on button "处理订单" at bounding box center [1471, 292] width 48 height 18
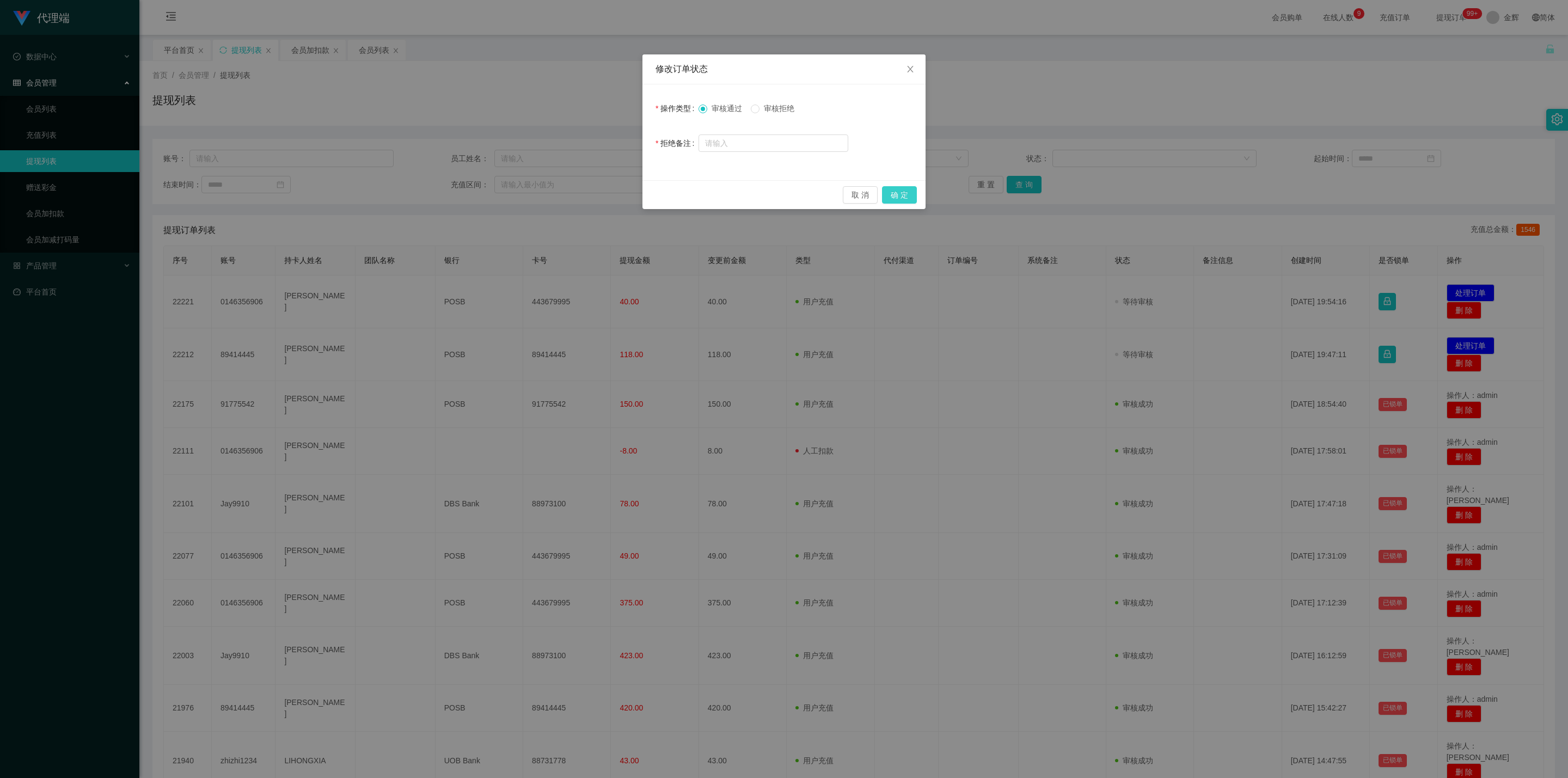
click at [771, 201] on button "确 定" at bounding box center [900, 195] width 35 height 18
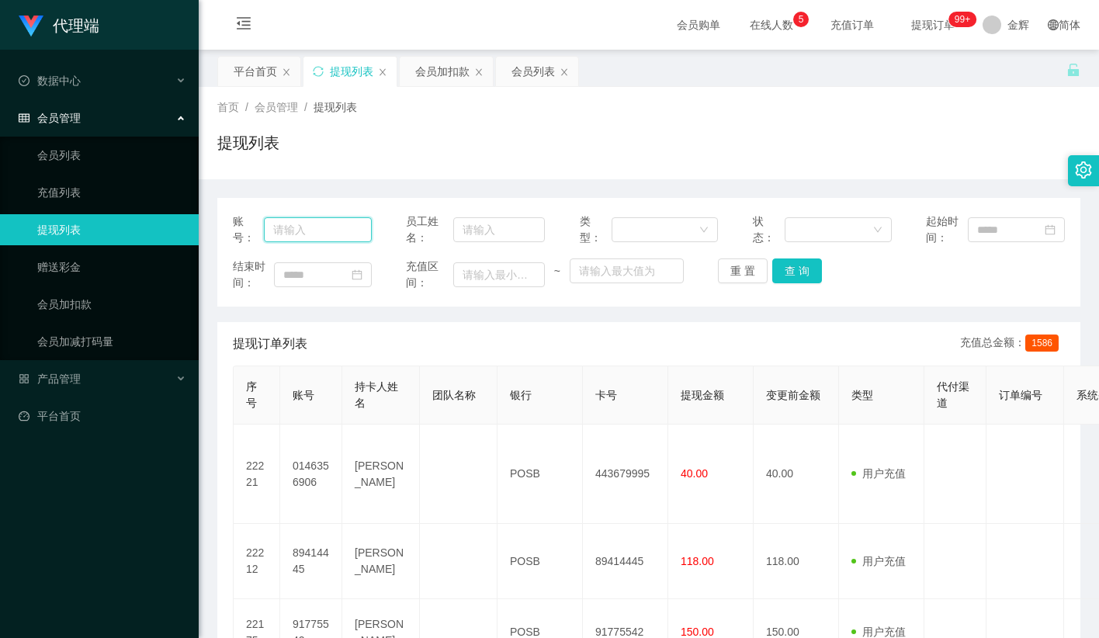
click at [346, 229] on input "text" at bounding box center [318, 229] width 108 height 25
paste input "Jay9910"
type input "Jay9910"
click at [801, 263] on button "查 询" at bounding box center [798, 271] width 50 height 25
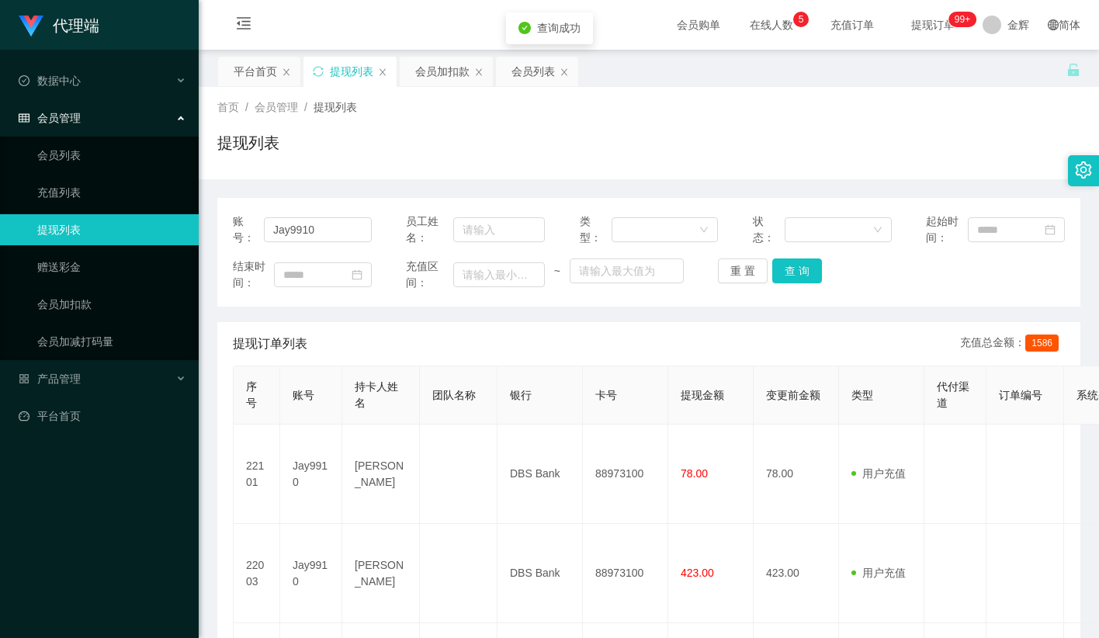
click at [734, 108] on div "首页 / 会员管理 / 提现列表 /" at bounding box center [648, 107] width 863 height 16
